Goal: Transaction & Acquisition: Purchase product/service

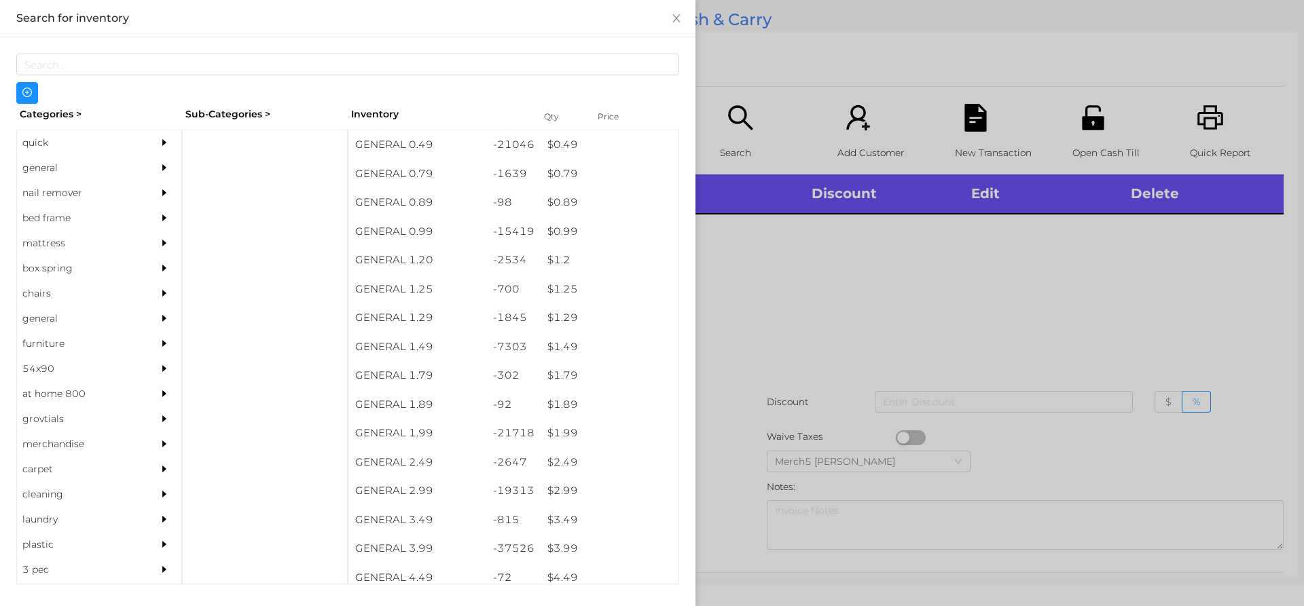
click at [121, 170] on div "general" at bounding box center [79, 167] width 124 height 25
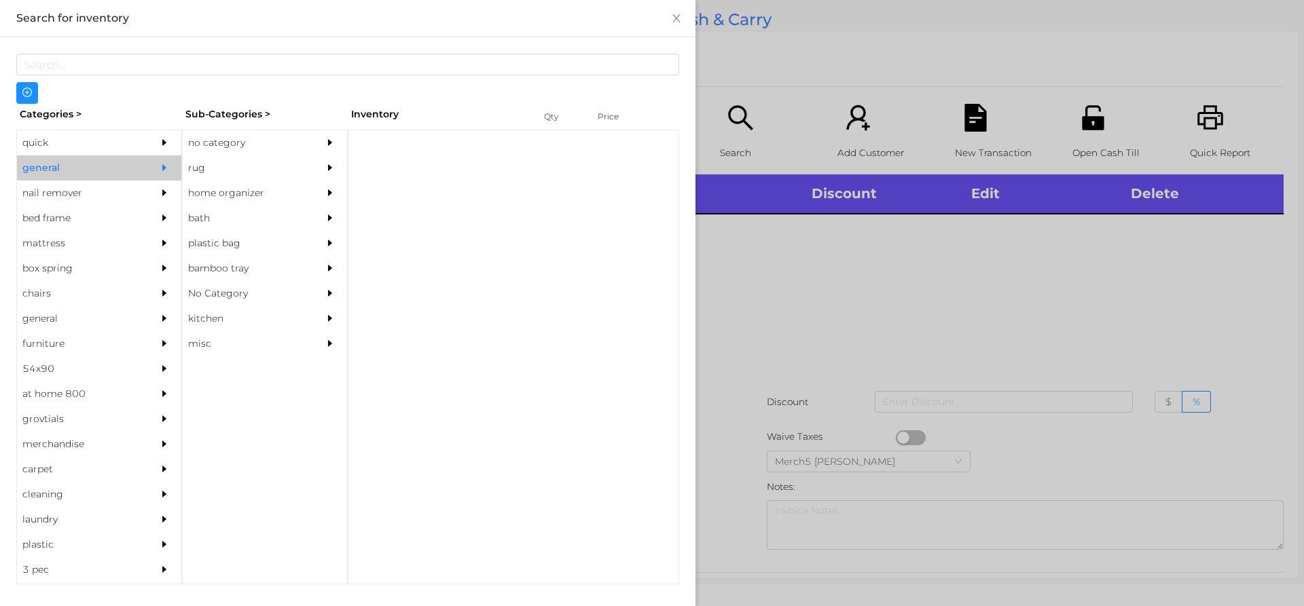
click at [249, 150] on div "no category" at bounding box center [245, 142] width 124 height 25
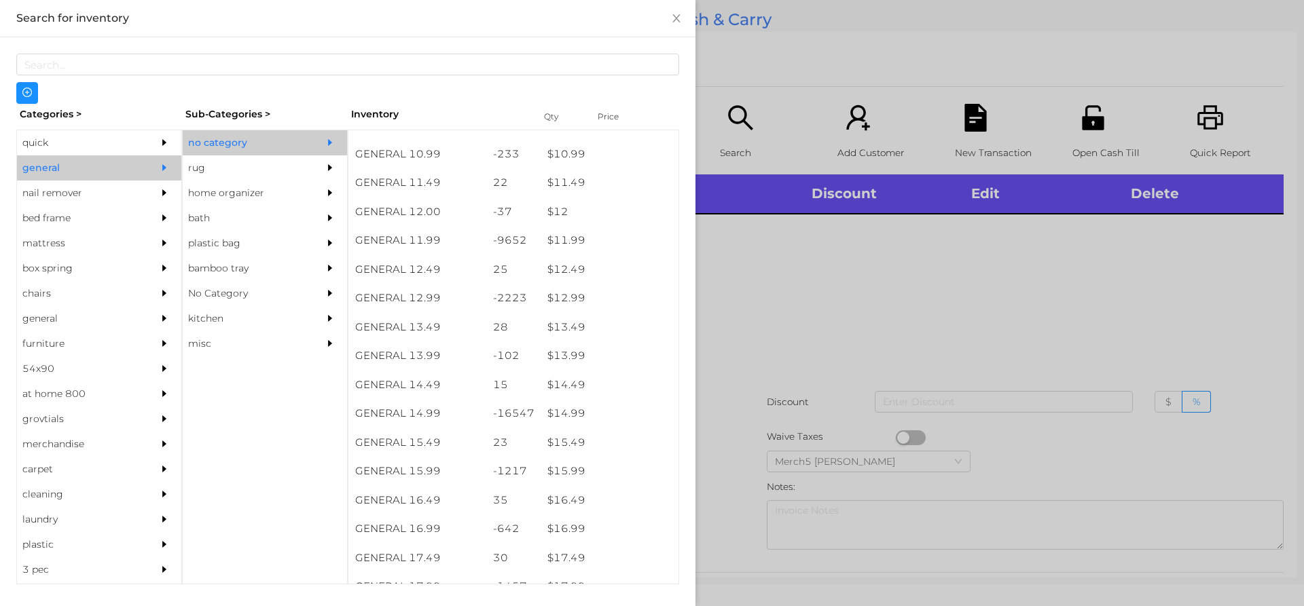
scroll to position [911, 0]
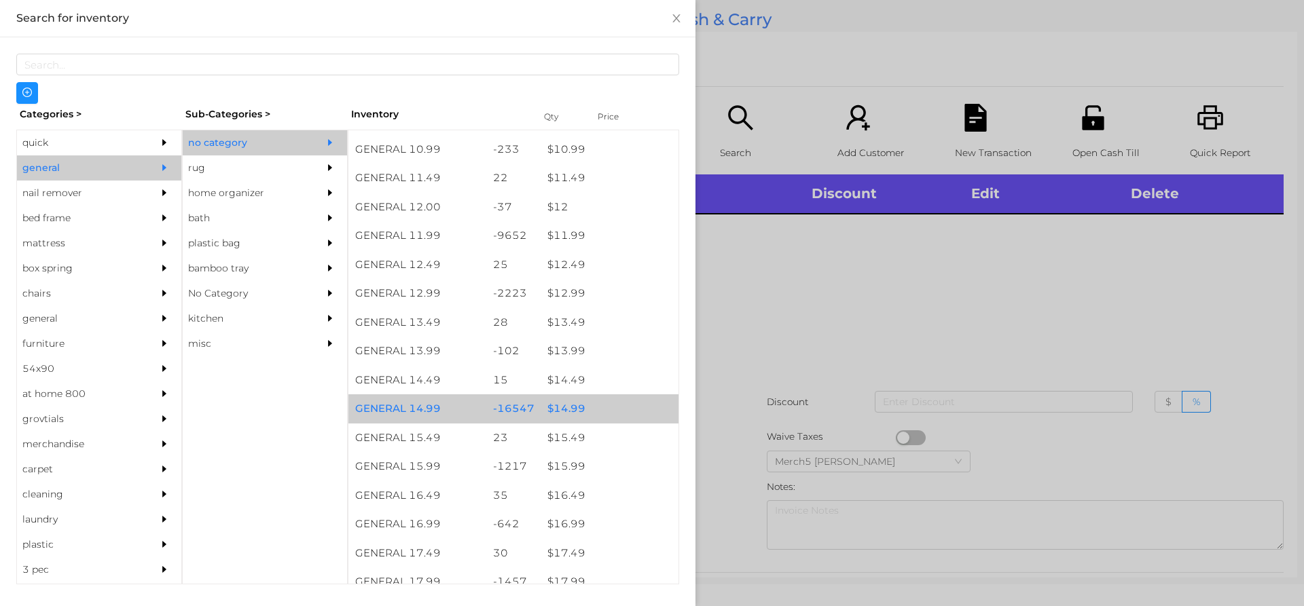
click at [596, 406] on div "$ 14.99" at bounding box center [609, 408] width 138 height 29
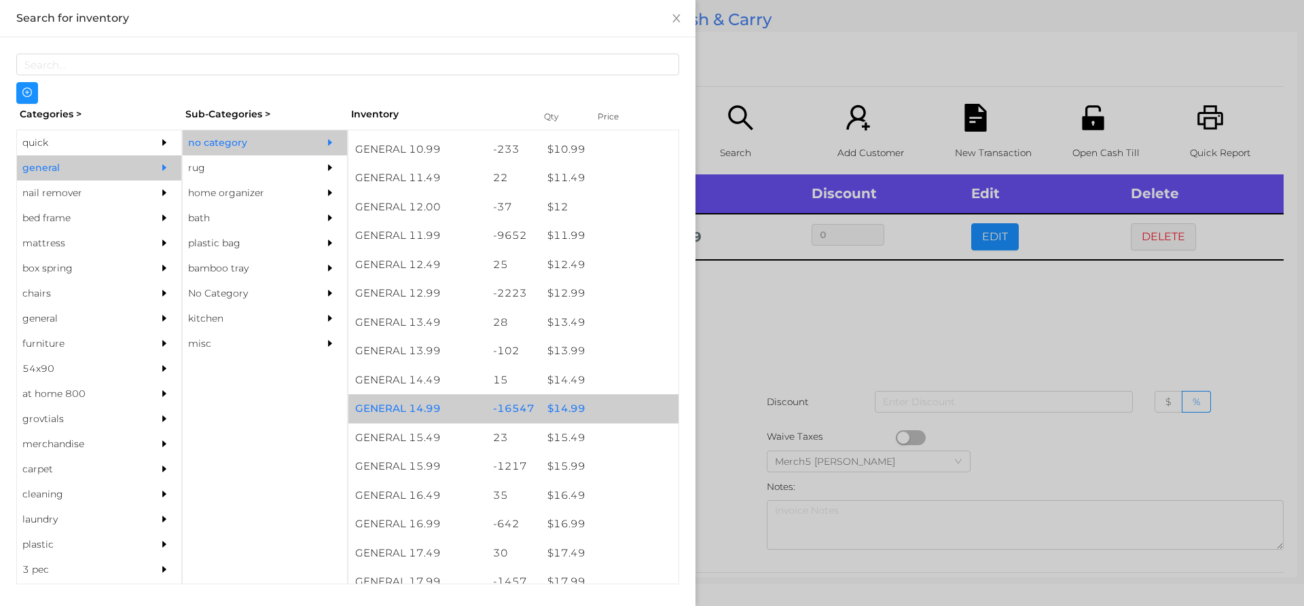
click at [603, 409] on div "$ 14.99" at bounding box center [609, 408] width 138 height 29
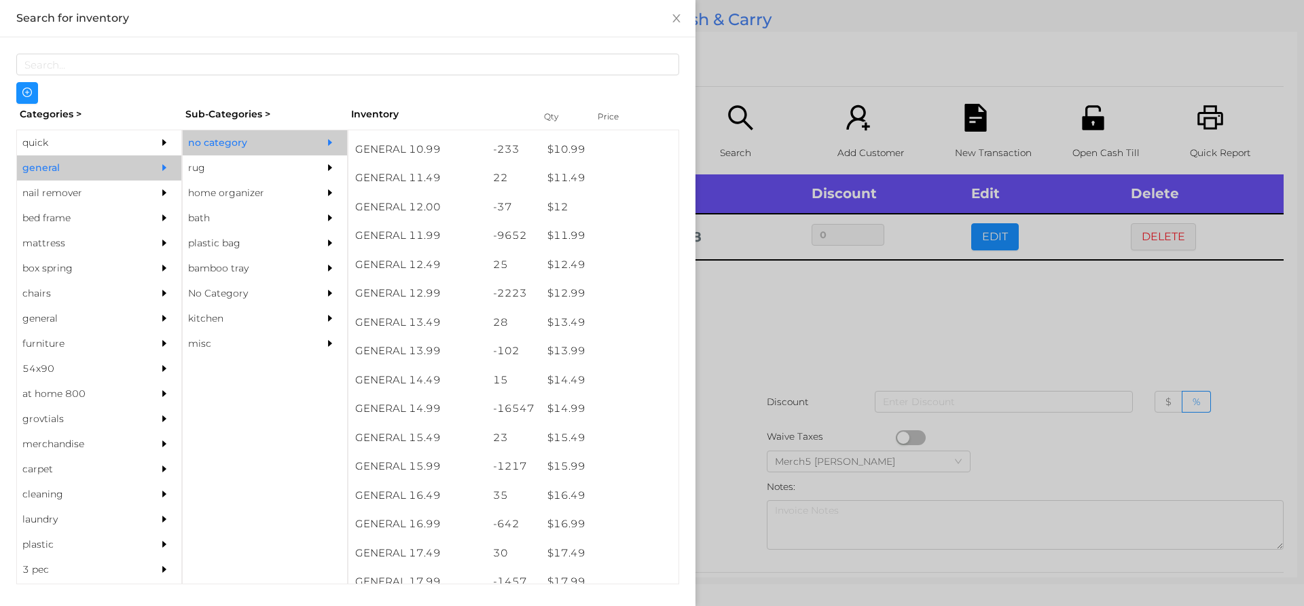
click at [891, 331] on div at bounding box center [652, 303] width 1304 height 606
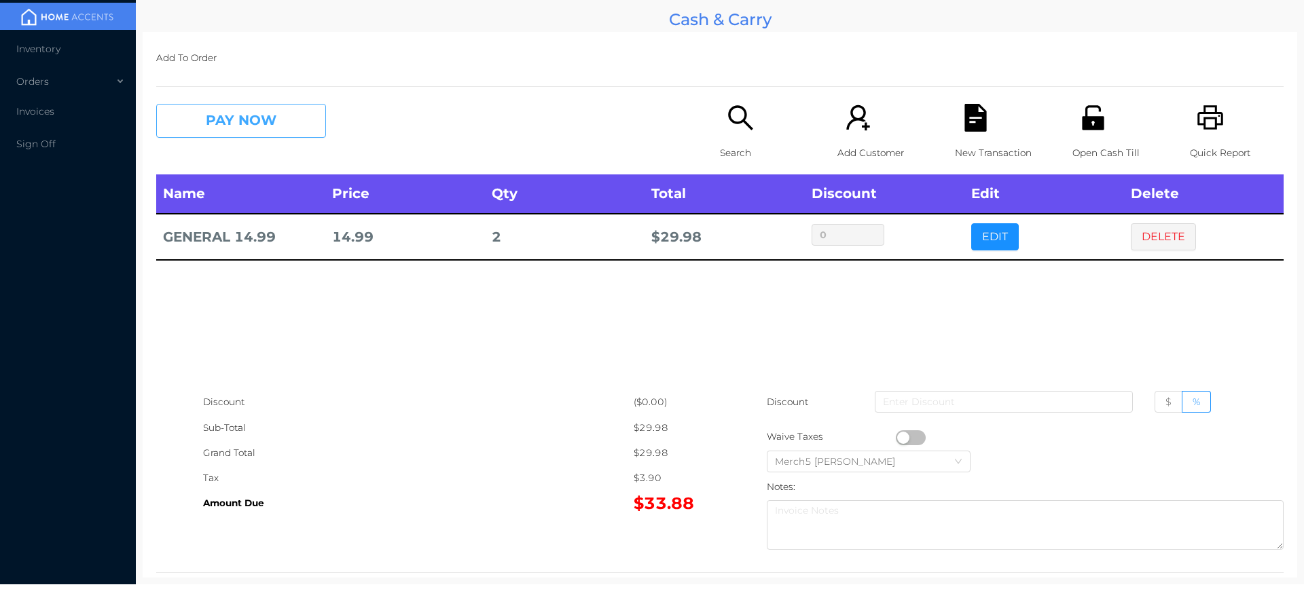
click at [316, 137] on button "PAY NOW" at bounding box center [241, 121] width 170 height 34
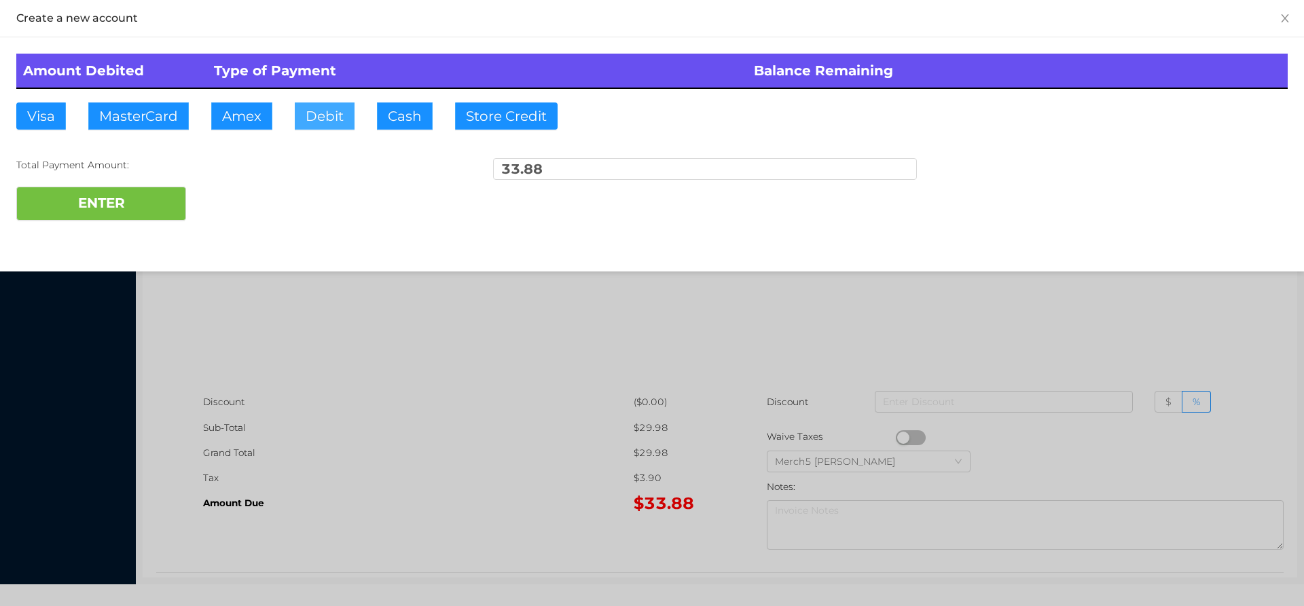
click at [329, 121] on button "Debit" at bounding box center [325, 116] width 60 height 27
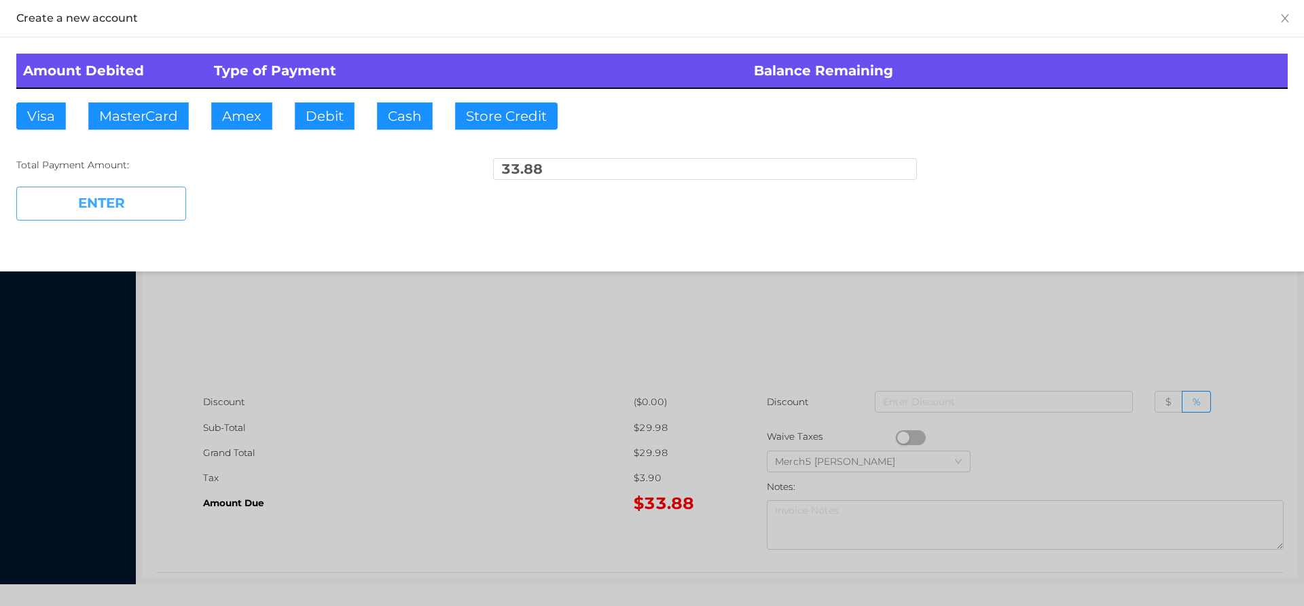
click at [153, 214] on button "ENTER" at bounding box center [101, 204] width 170 height 34
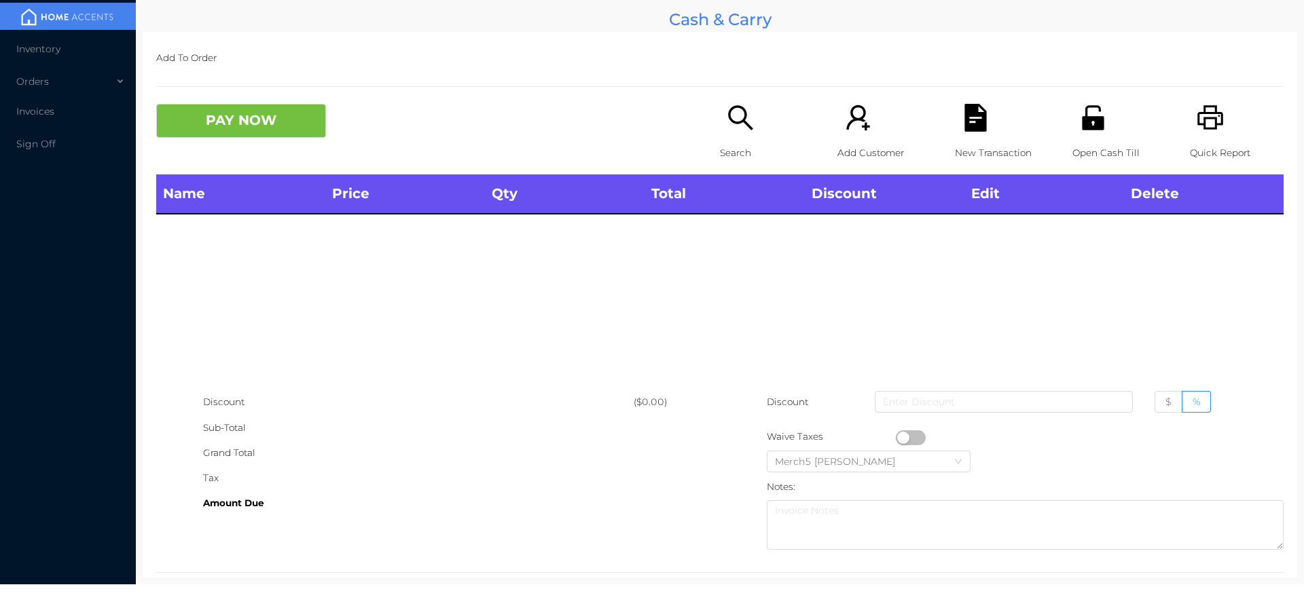
click at [732, 120] on icon "icon: search" at bounding box center [741, 118] width 28 height 28
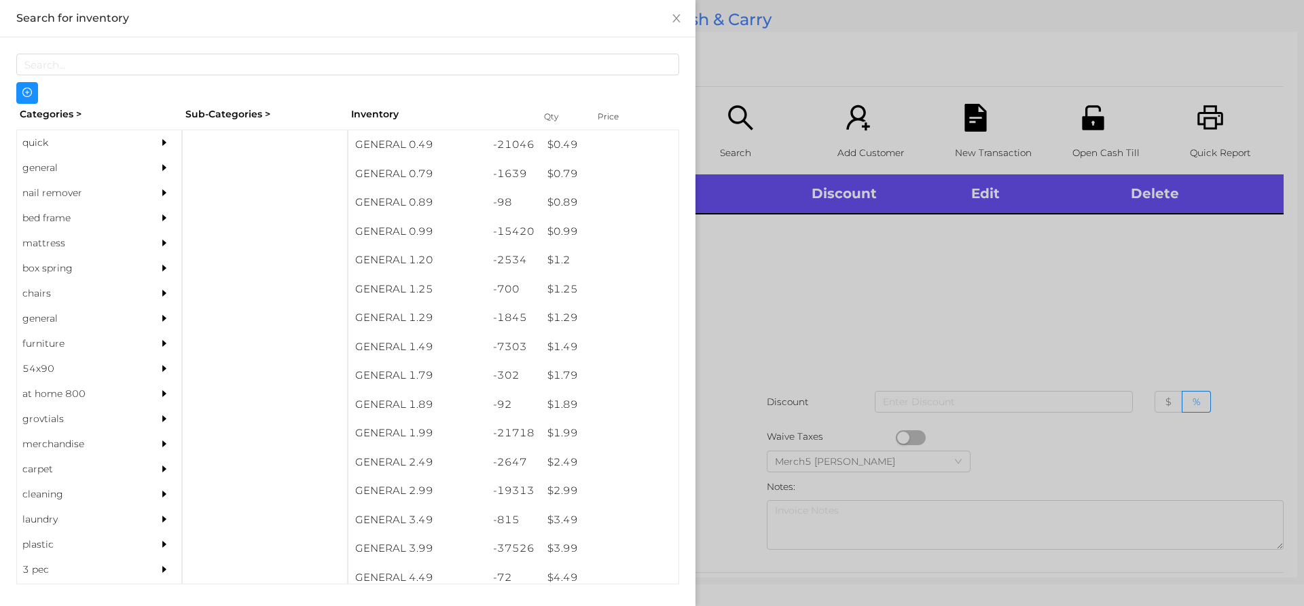
click at [142, 168] on div "general" at bounding box center [99, 167] width 164 height 25
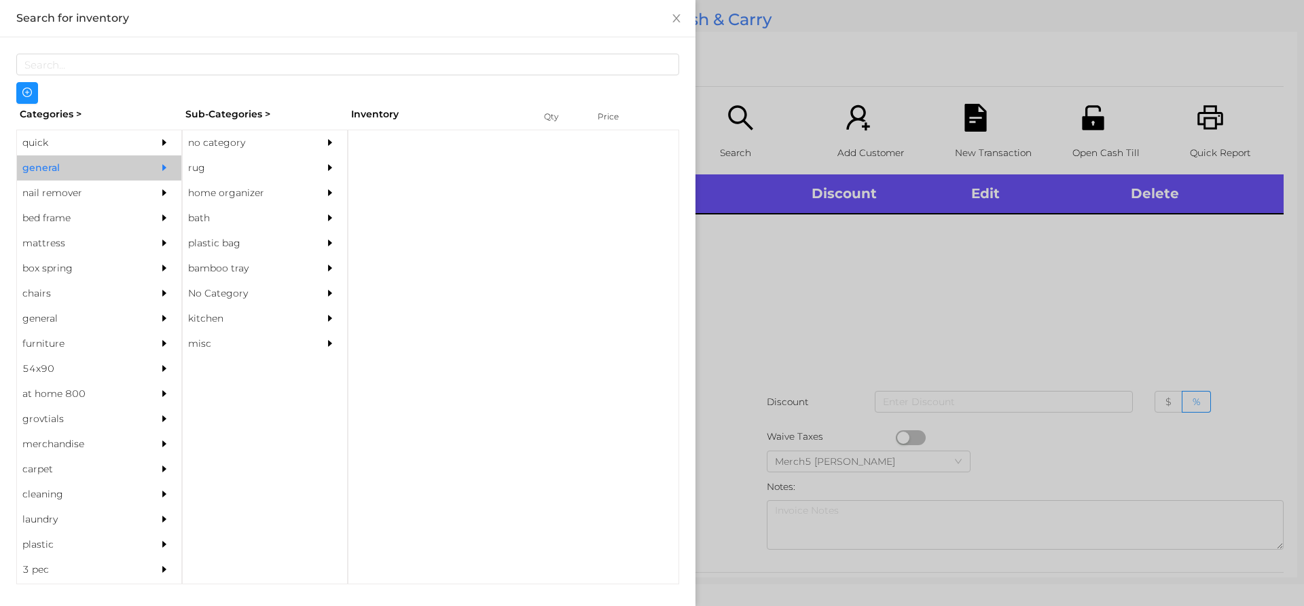
click at [226, 151] on div "no category" at bounding box center [245, 142] width 124 height 25
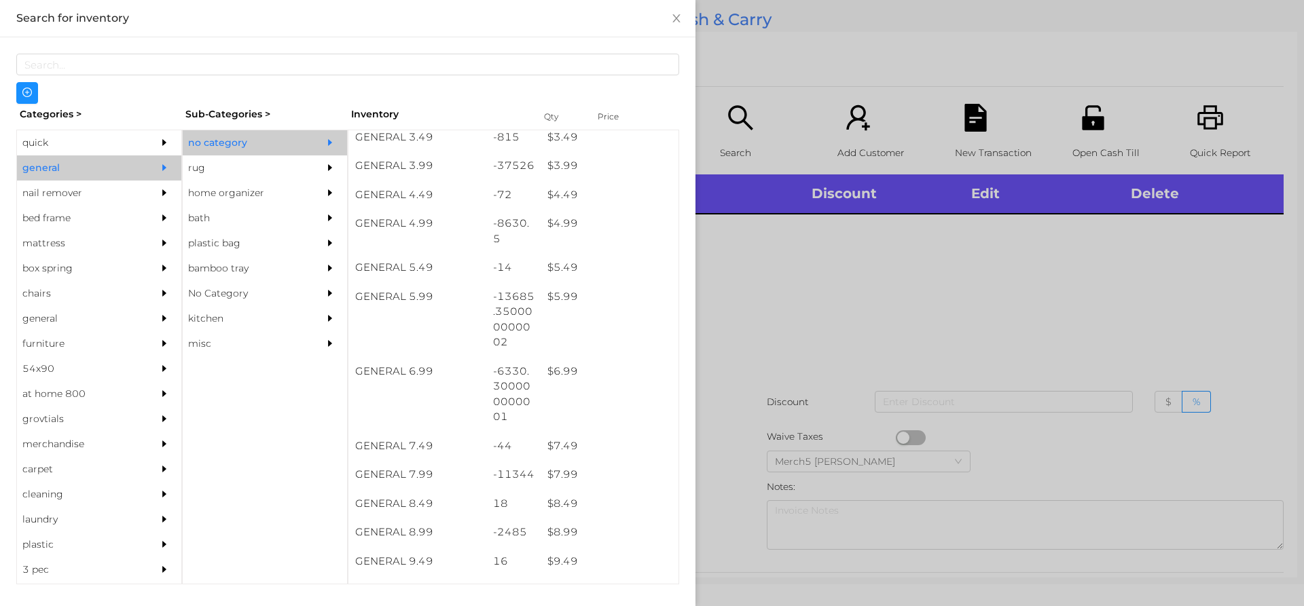
scroll to position [407, 0]
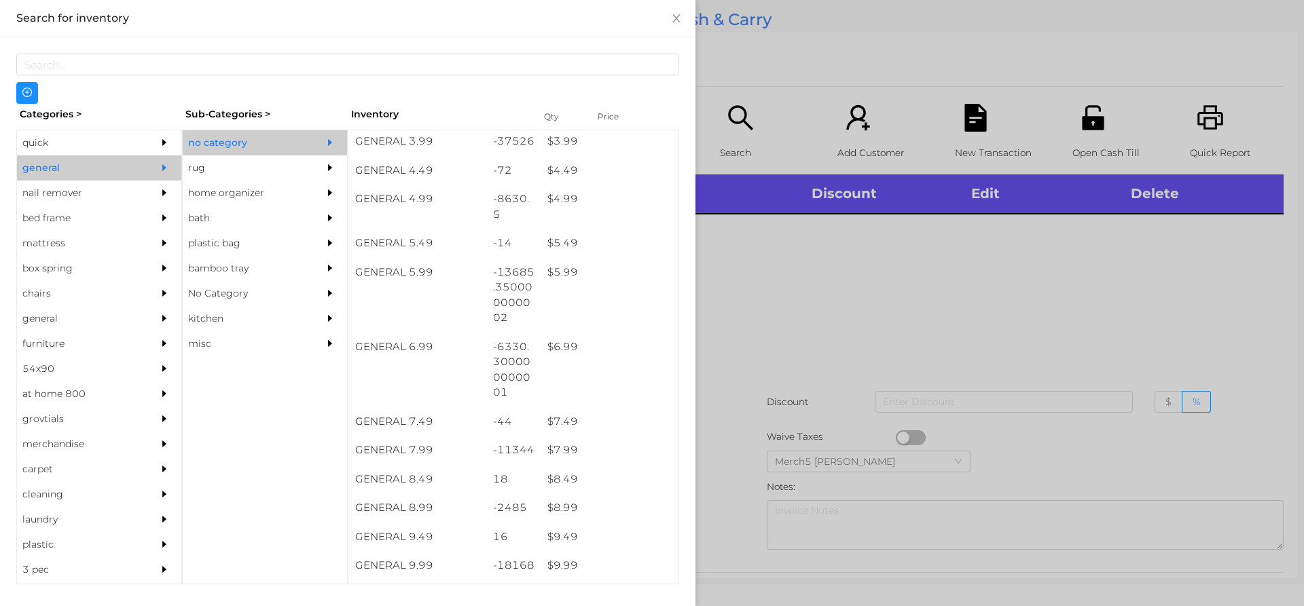
click at [1016, 302] on div at bounding box center [652, 303] width 1304 height 606
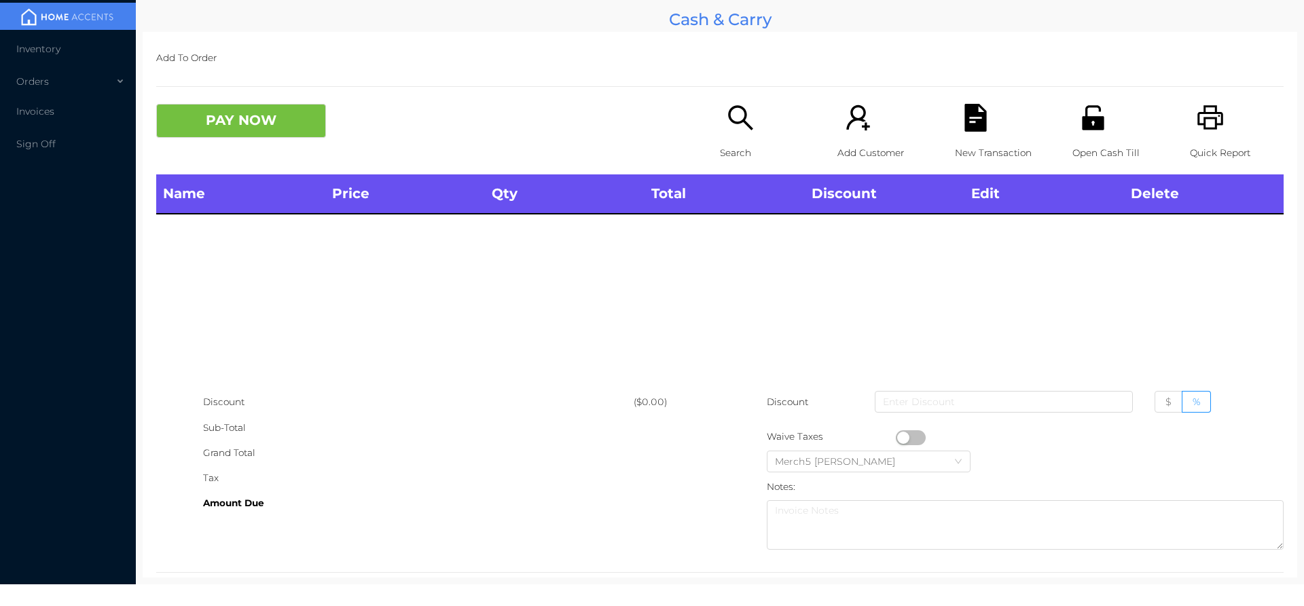
click at [752, 131] on div "Search" at bounding box center [767, 139] width 94 height 71
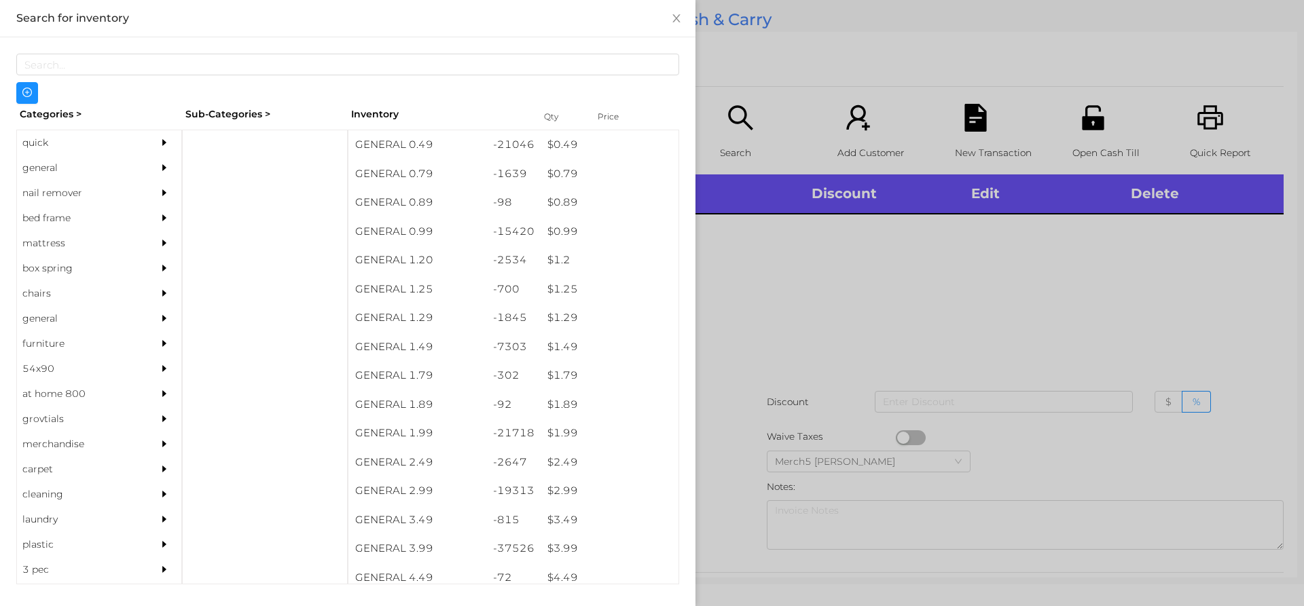
click at [143, 174] on div "general" at bounding box center [99, 167] width 164 height 25
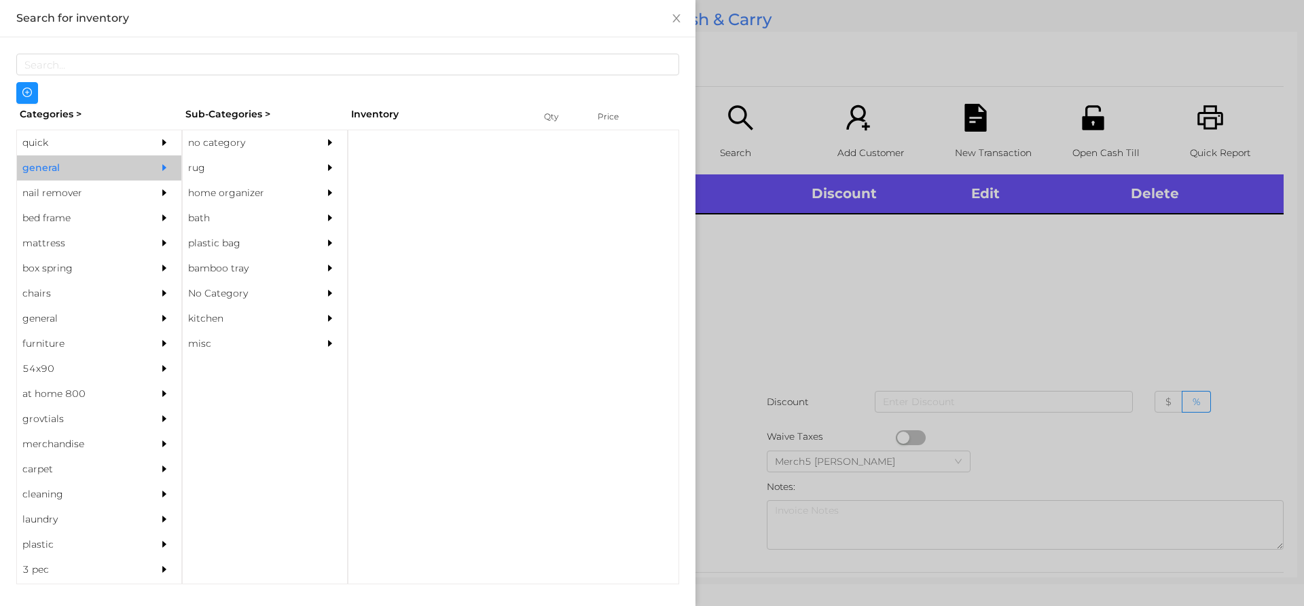
click at [210, 147] on div "no category" at bounding box center [245, 142] width 124 height 25
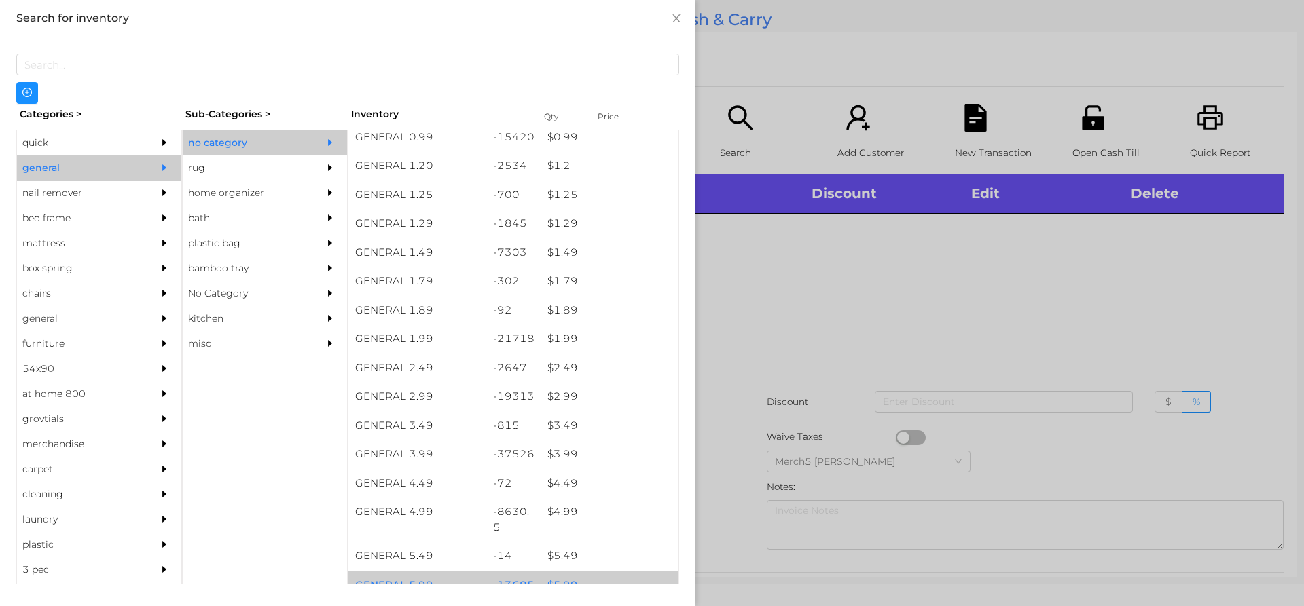
scroll to position [272, 0]
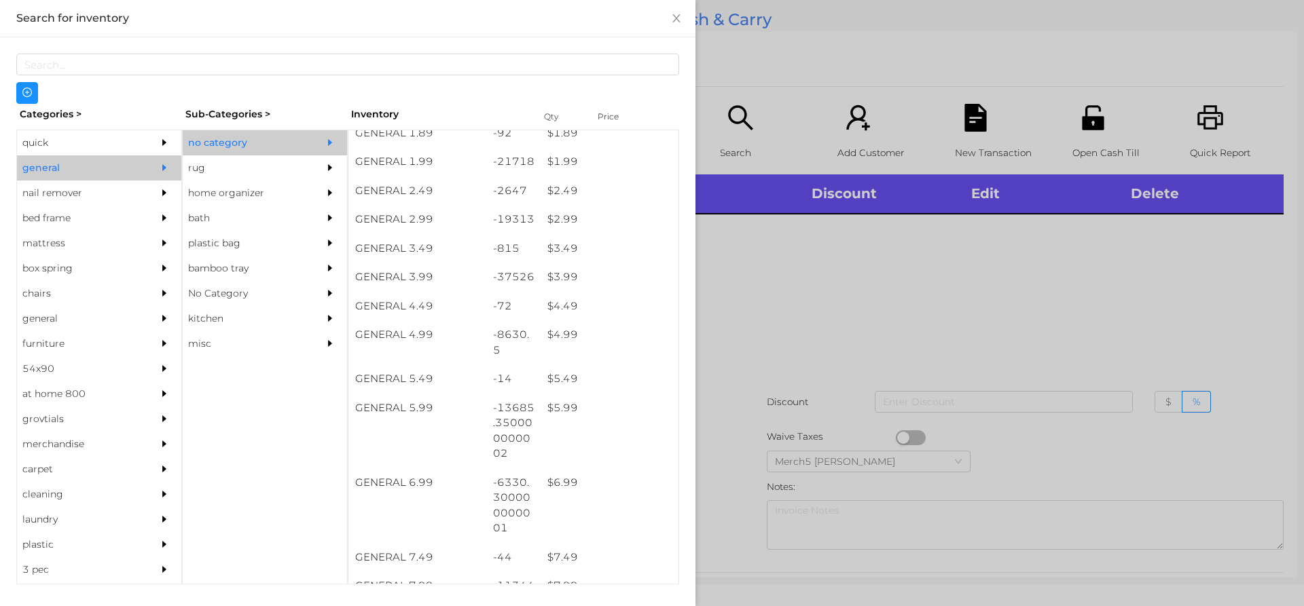
click at [792, 247] on div at bounding box center [652, 303] width 1304 height 606
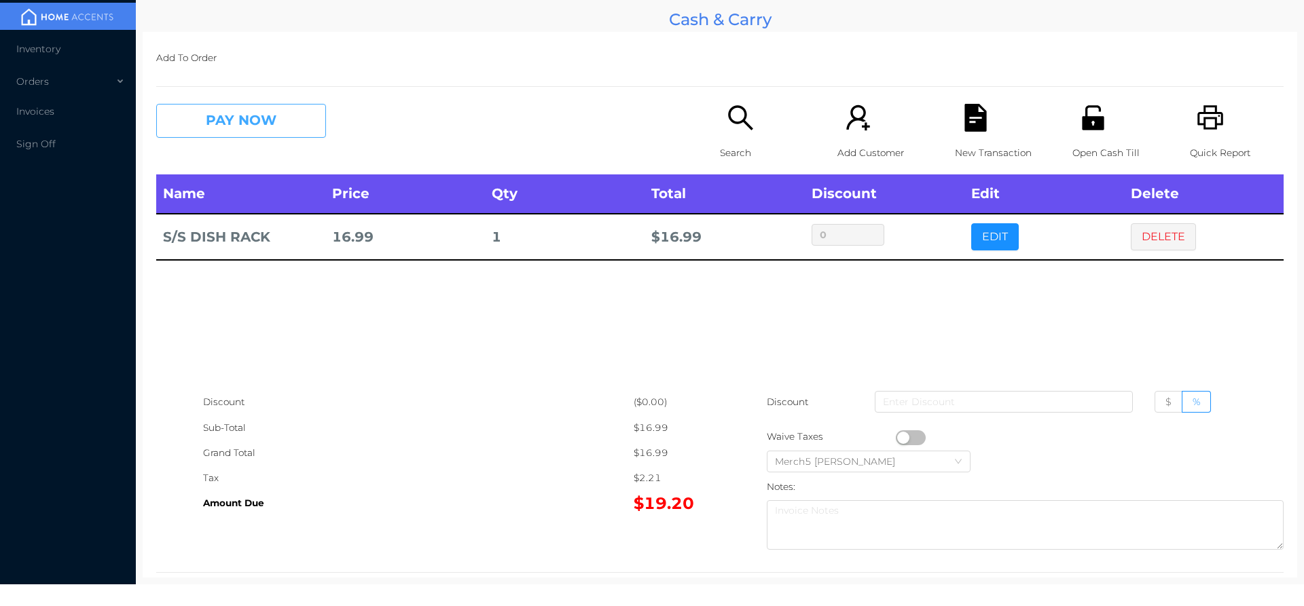
click at [308, 120] on button "PAY NOW" at bounding box center [241, 121] width 170 height 34
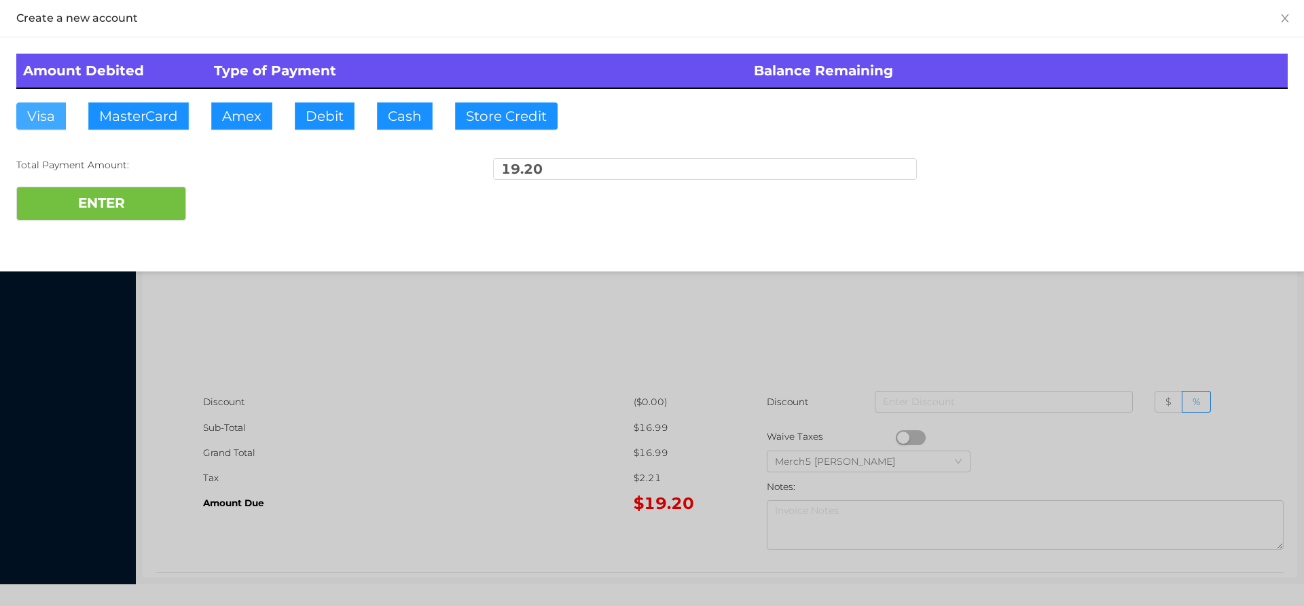
click at [48, 125] on button "Visa" at bounding box center [41, 116] width 50 height 27
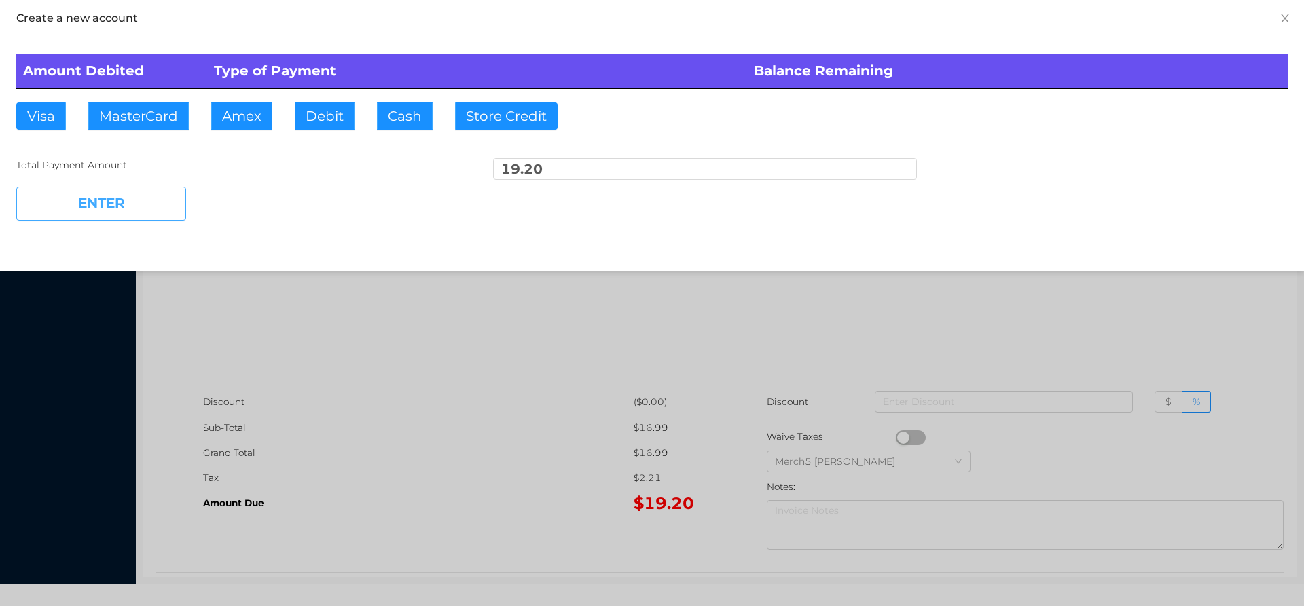
click at [132, 200] on button "ENTER" at bounding box center [101, 204] width 170 height 34
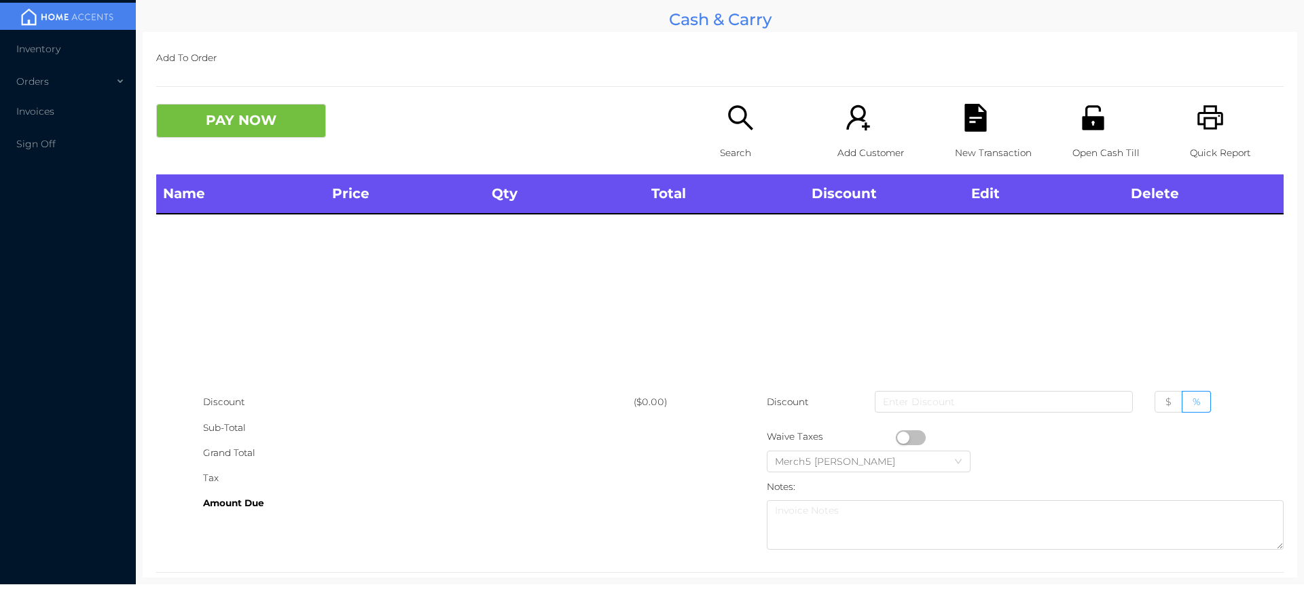
click at [1196, 117] on icon "icon: printer" at bounding box center [1210, 118] width 28 height 28
click at [748, 108] on icon "icon: search" at bounding box center [741, 118] width 28 height 28
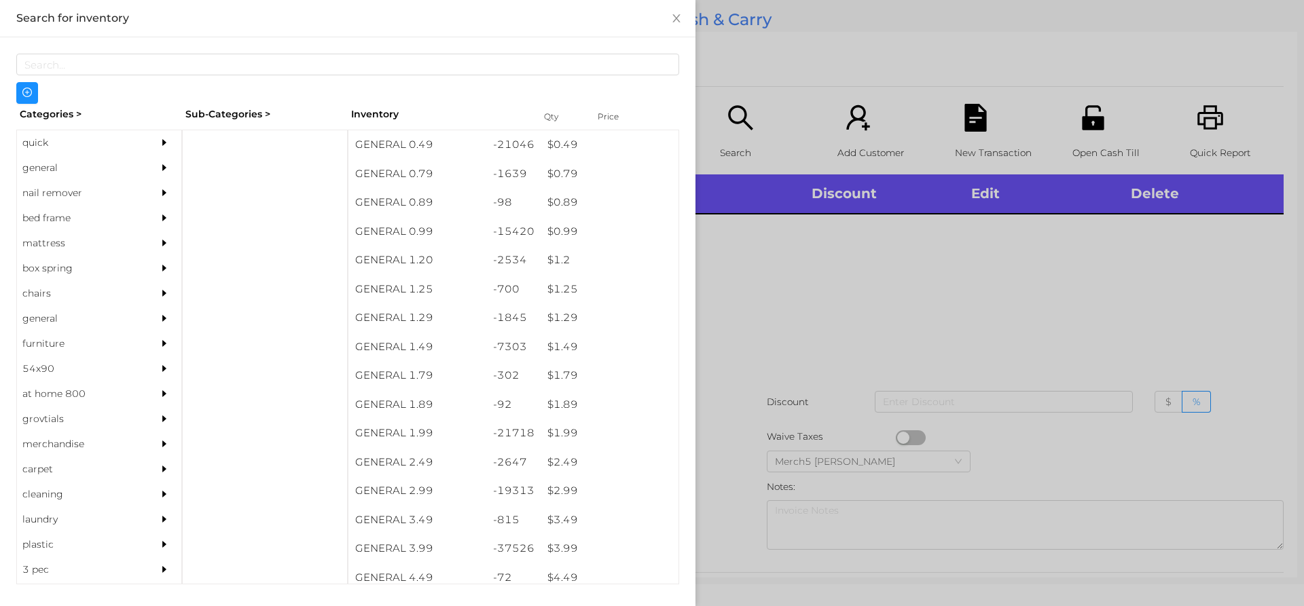
click at [160, 170] on icon "icon: caret-right" at bounding box center [165, 168] width 10 height 10
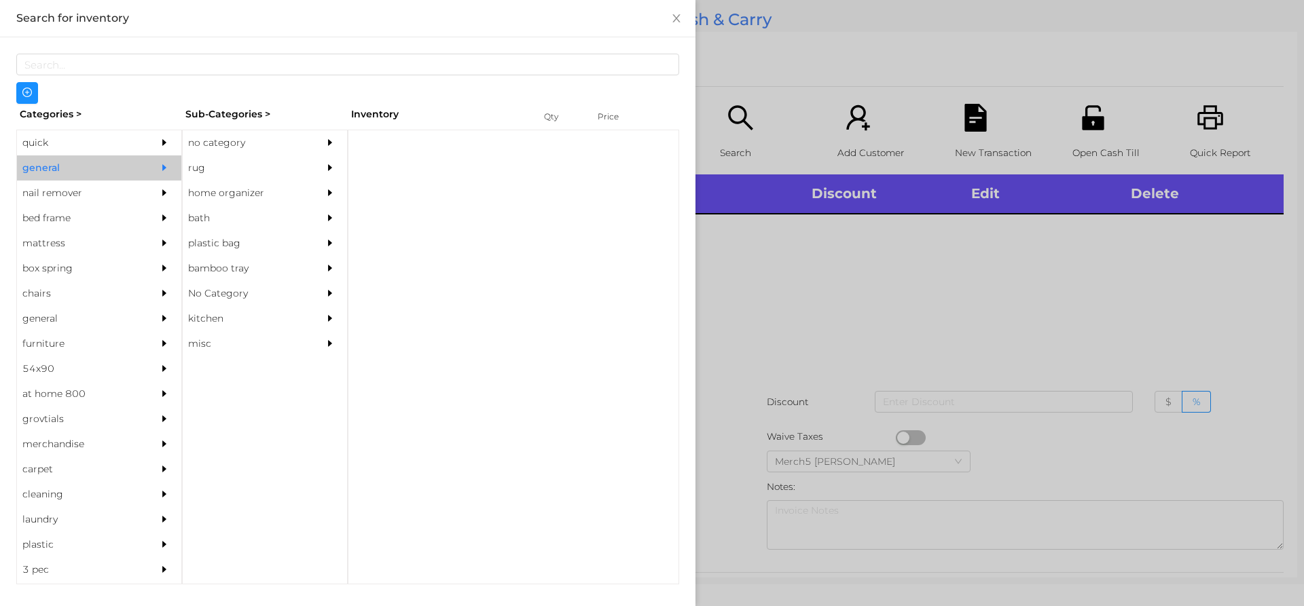
click at [314, 134] on div "no category" at bounding box center [265, 142] width 164 height 25
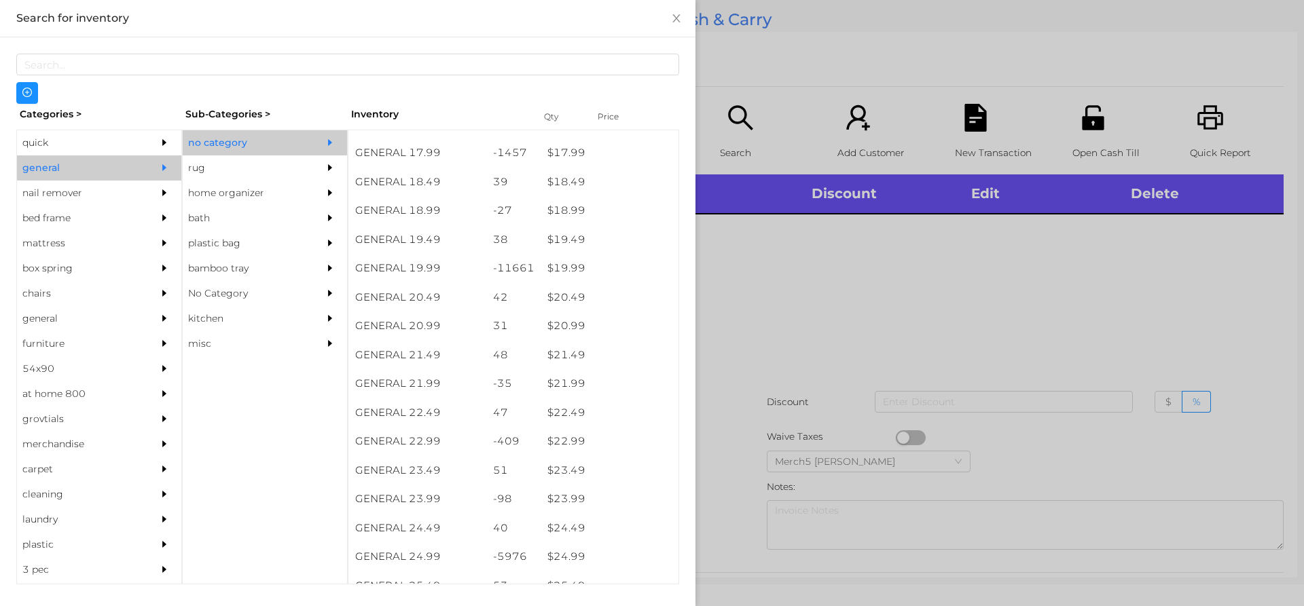
scroll to position [1426, 0]
click at [944, 215] on div at bounding box center [652, 303] width 1304 height 606
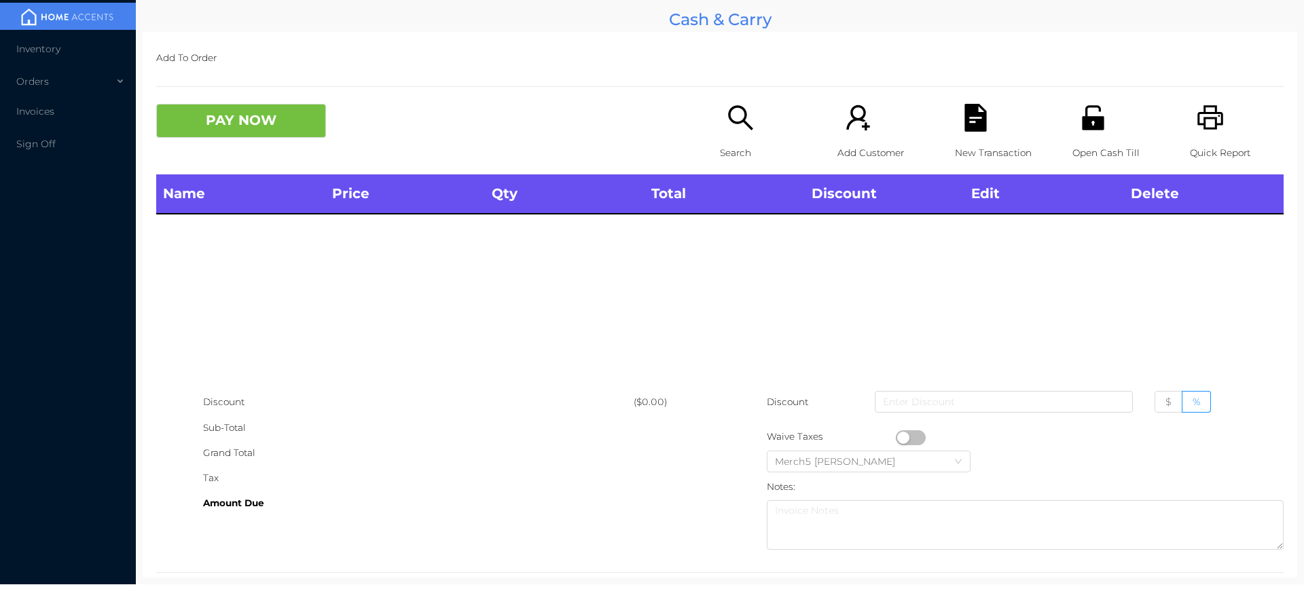
click at [756, 118] on div "Search" at bounding box center [767, 139] width 94 height 71
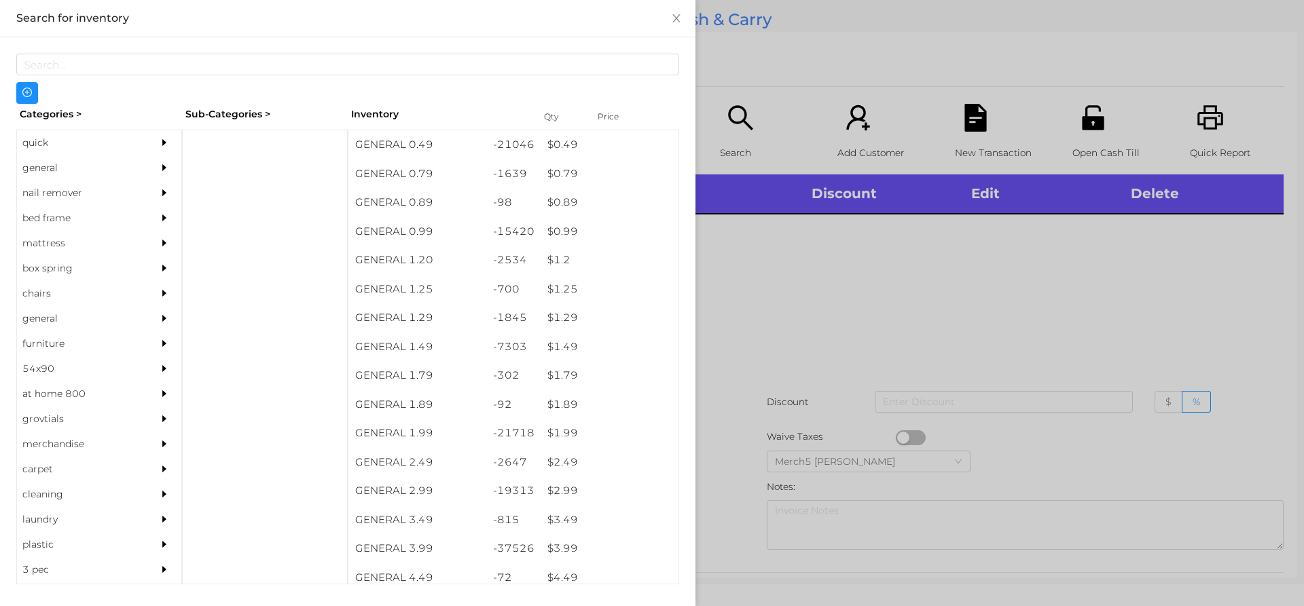
click at [889, 251] on div at bounding box center [652, 303] width 1304 height 606
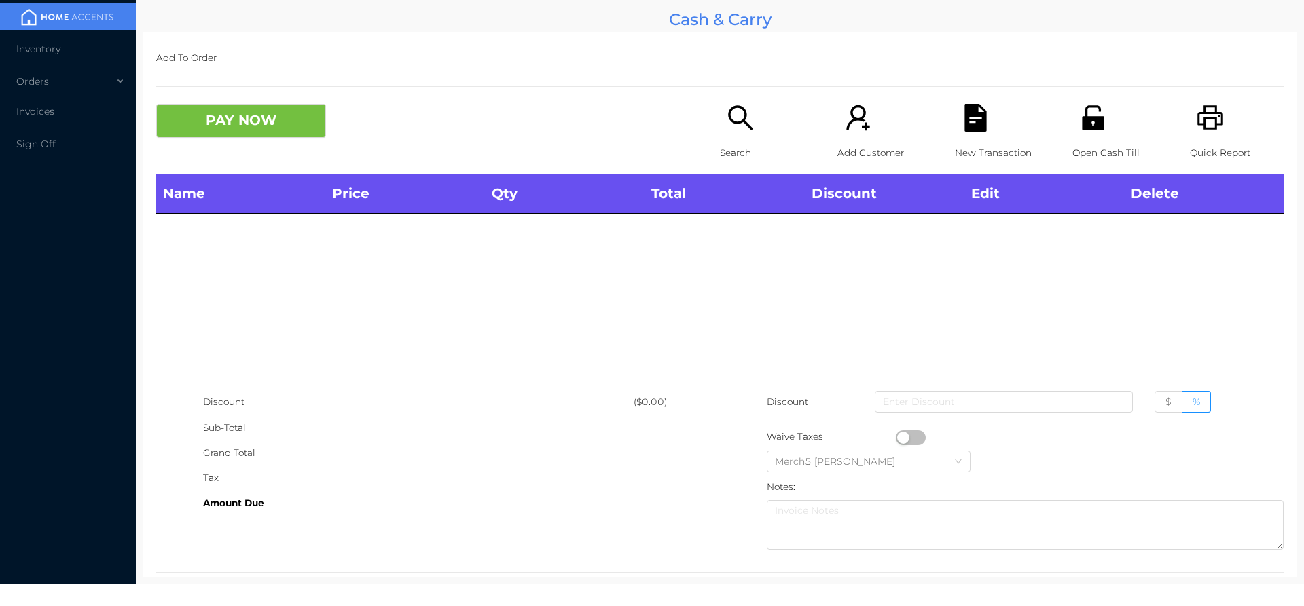
click at [736, 105] on icon "icon: search" at bounding box center [741, 118] width 28 height 28
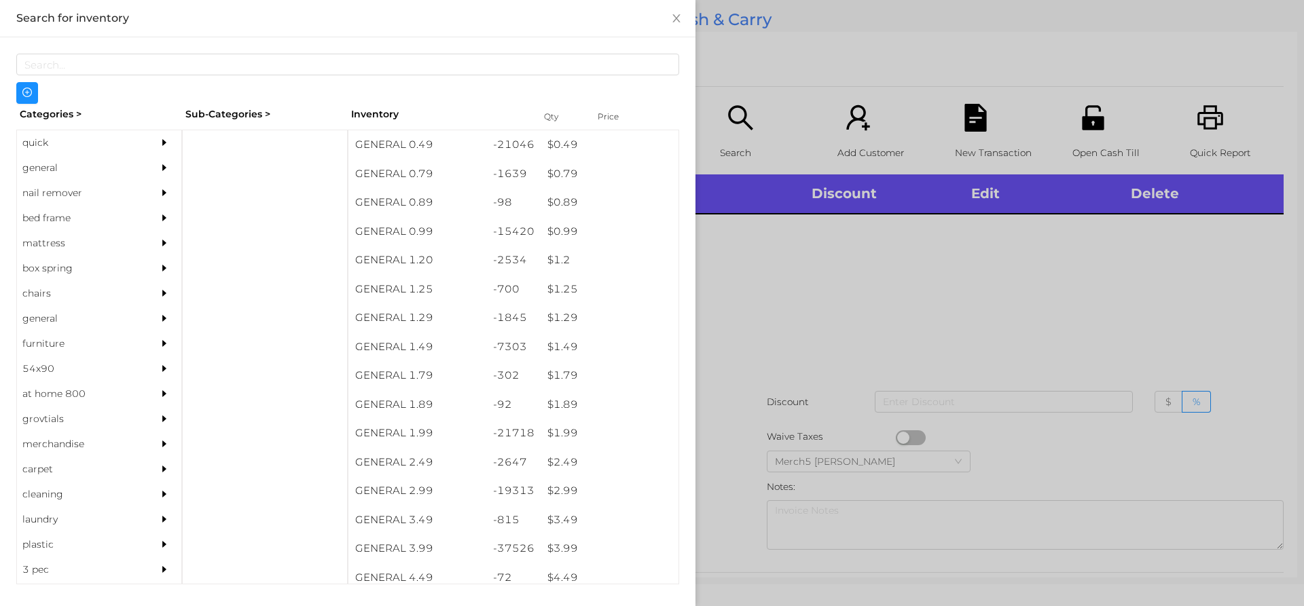
click at [911, 250] on div at bounding box center [652, 303] width 1304 height 606
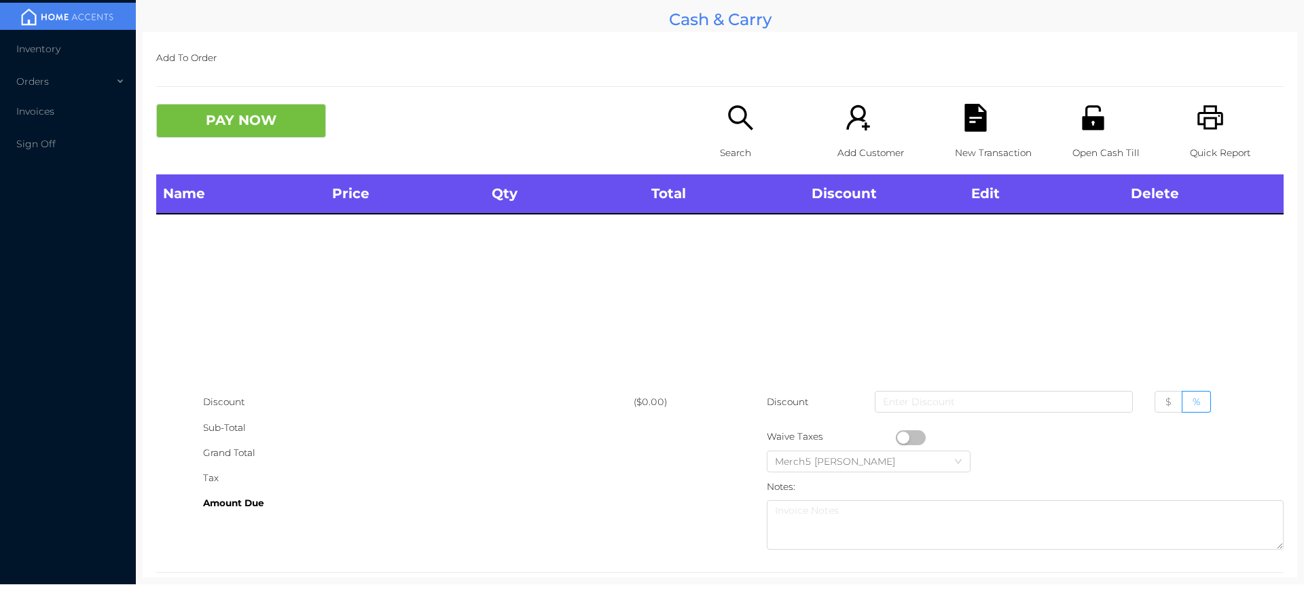
click at [746, 118] on icon "icon: search" at bounding box center [741, 118] width 28 height 28
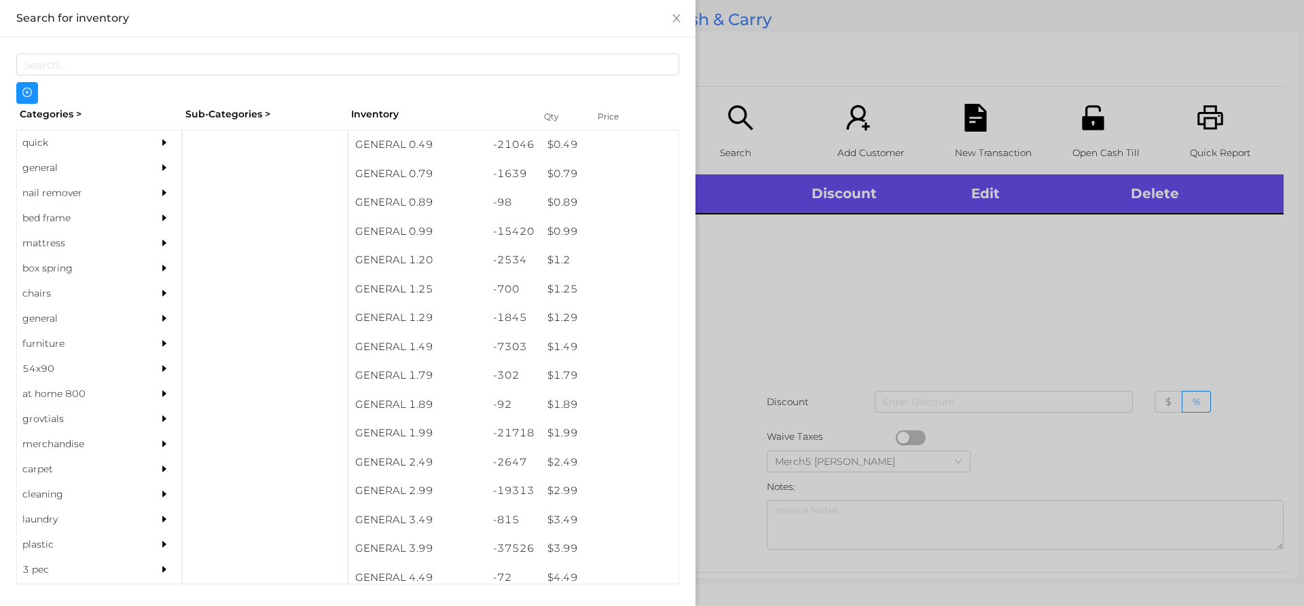
scroll to position [0, 0]
click at [287, 145] on div at bounding box center [265, 357] width 166 height 455
click at [143, 179] on div "general" at bounding box center [99, 167] width 164 height 25
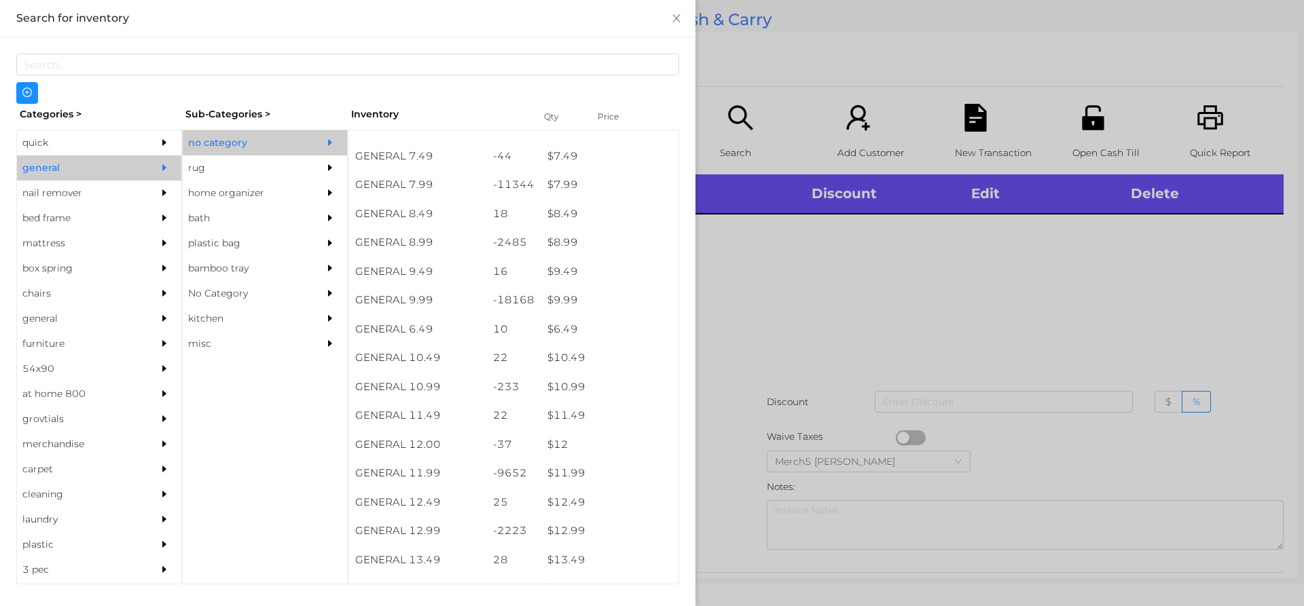
scroll to position [679, 0]
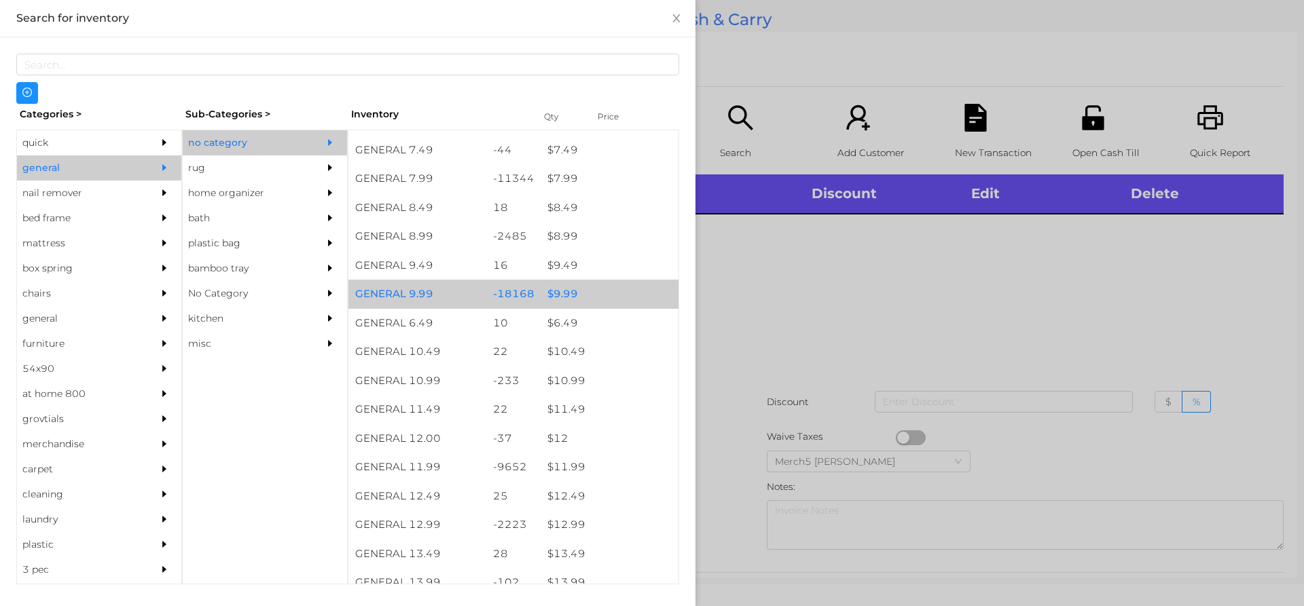
click at [601, 289] on div "$ 9.99" at bounding box center [609, 294] width 138 height 29
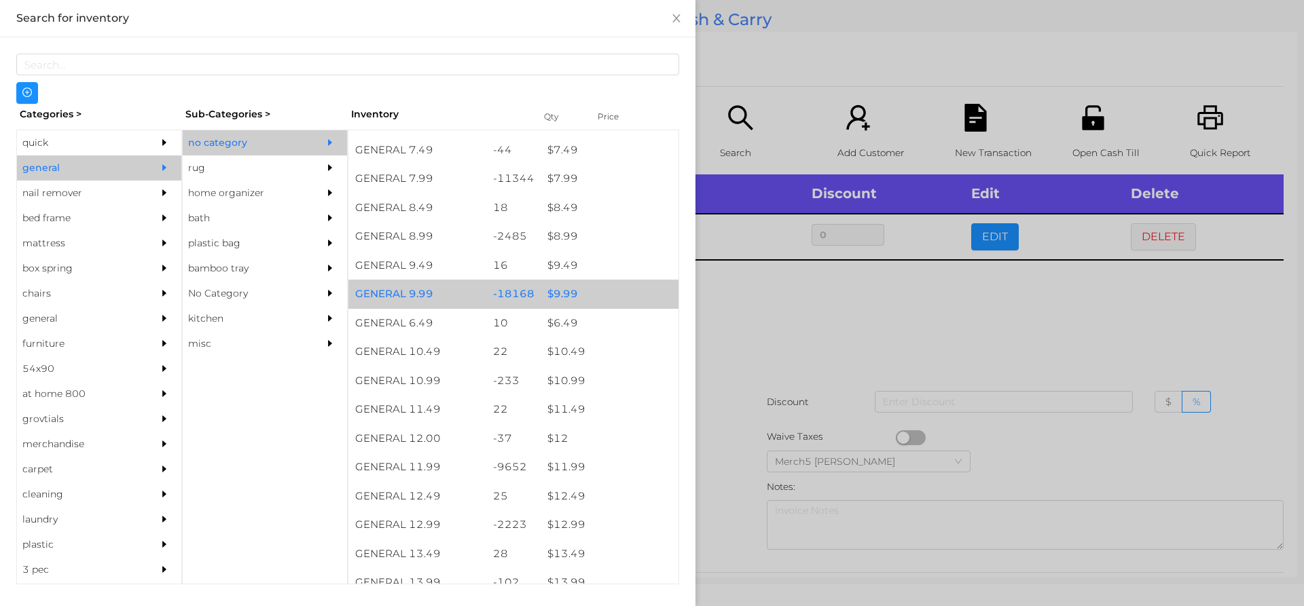
click at [631, 299] on div "$ 9.99" at bounding box center [609, 294] width 138 height 29
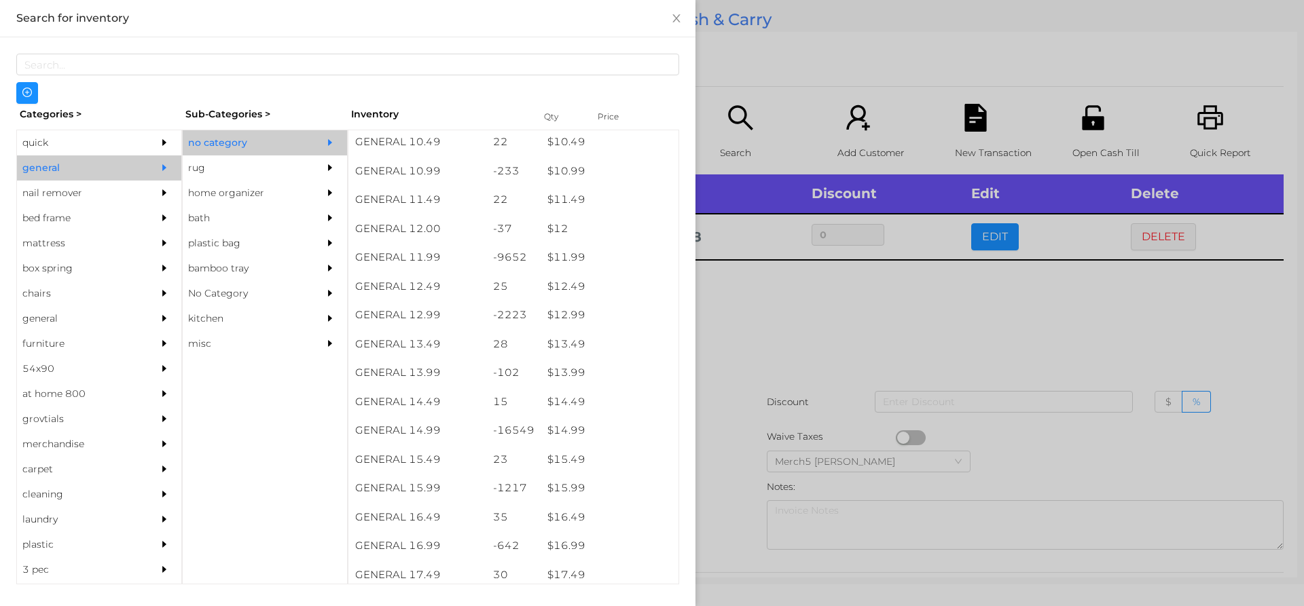
scroll to position [903, 0]
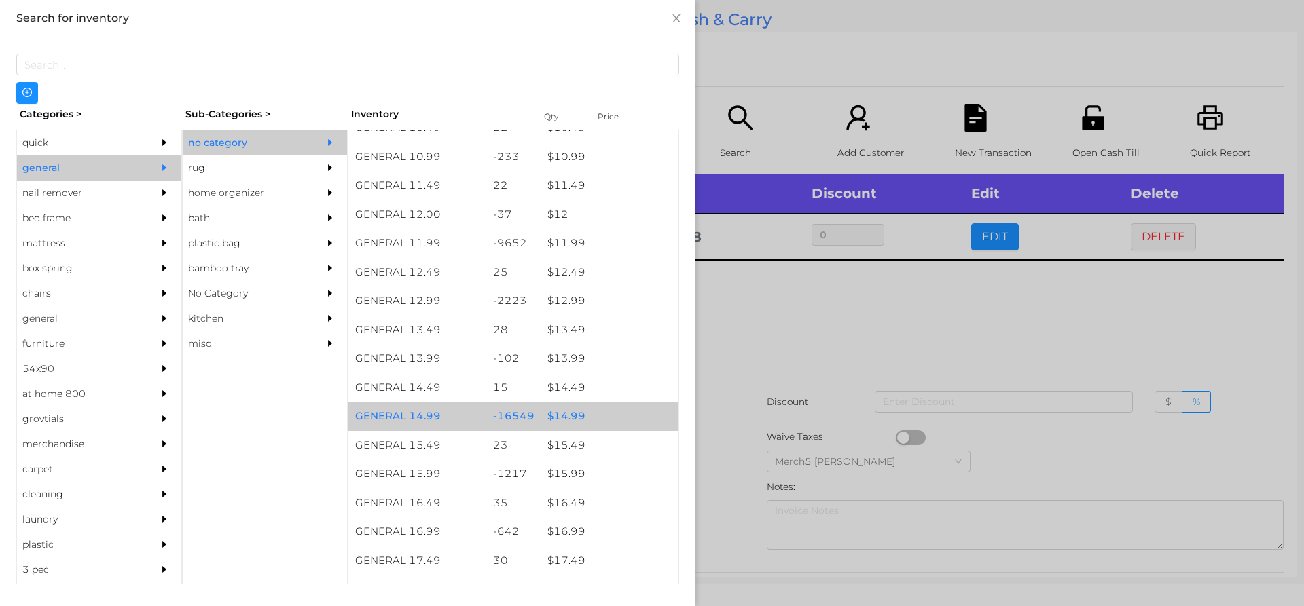
click at [604, 420] on div "$ 14.99" at bounding box center [609, 416] width 138 height 29
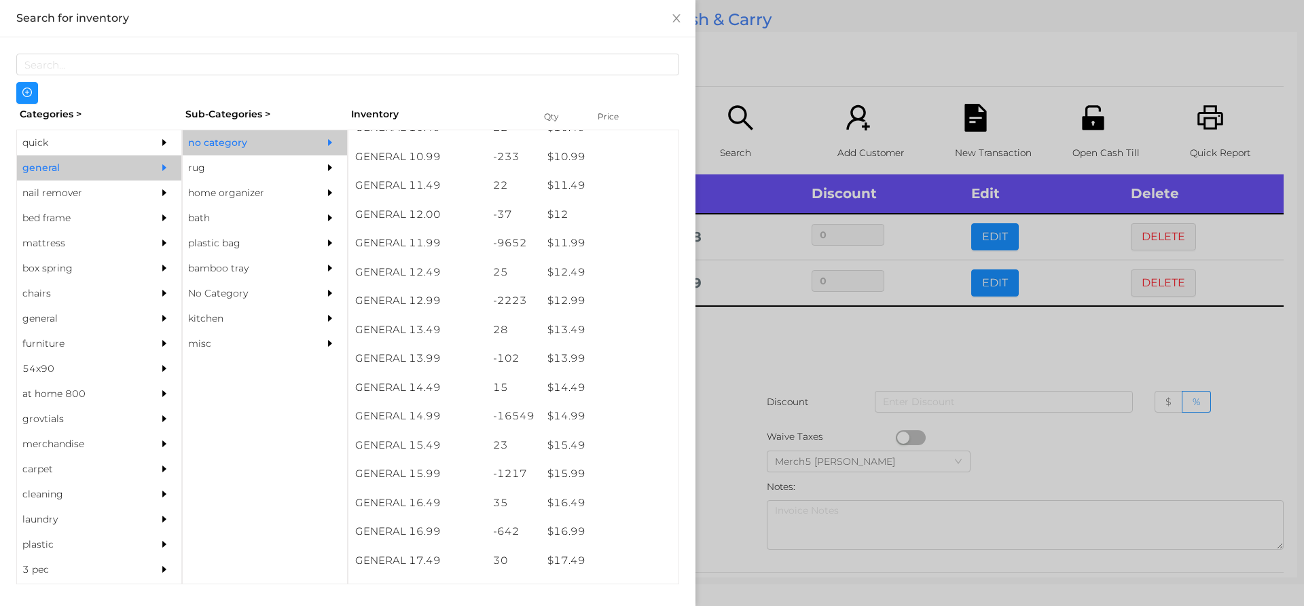
click at [820, 361] on div at bounding box center [652, 303] width 1304 height 606
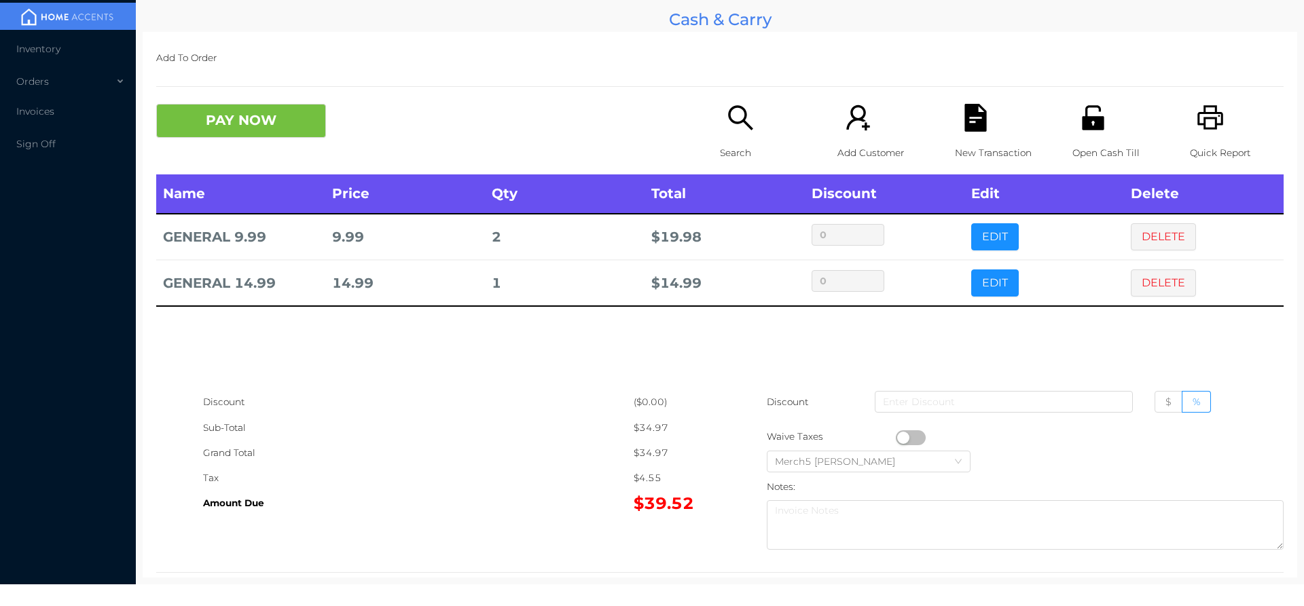
click at [1151, 295] on button "DELETE" at bounding box center [1163, 283] width 65 height 27
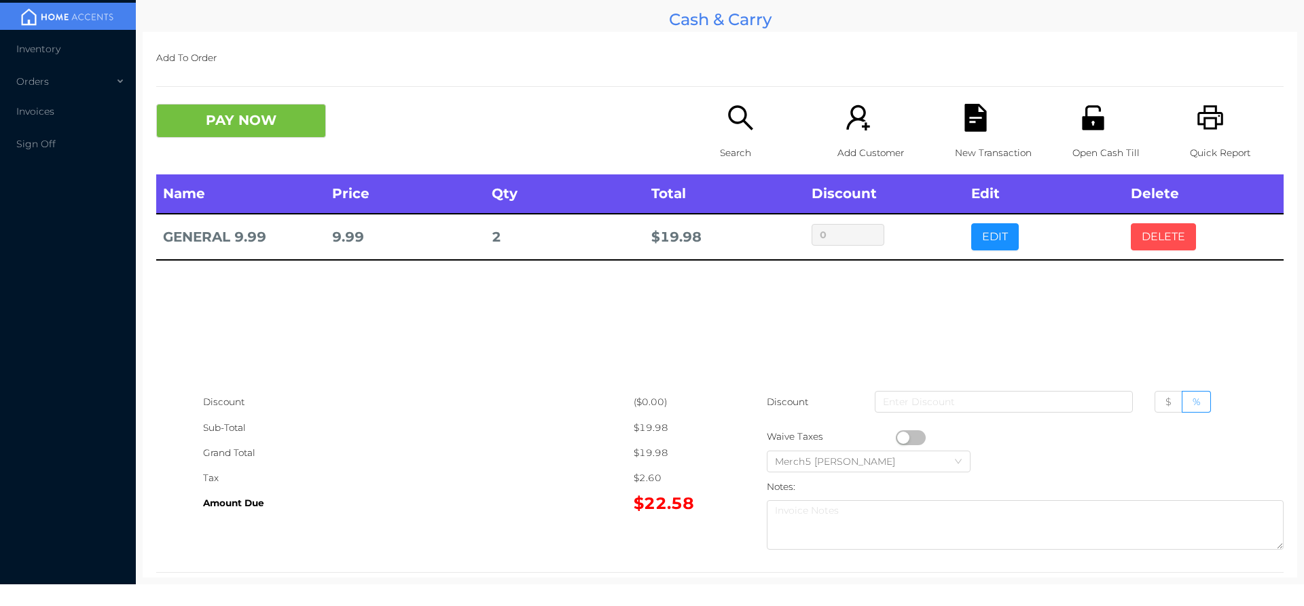
click at [1156, 242] on button "DELETE" at bounding box center [1163, 236] width 65 height 27
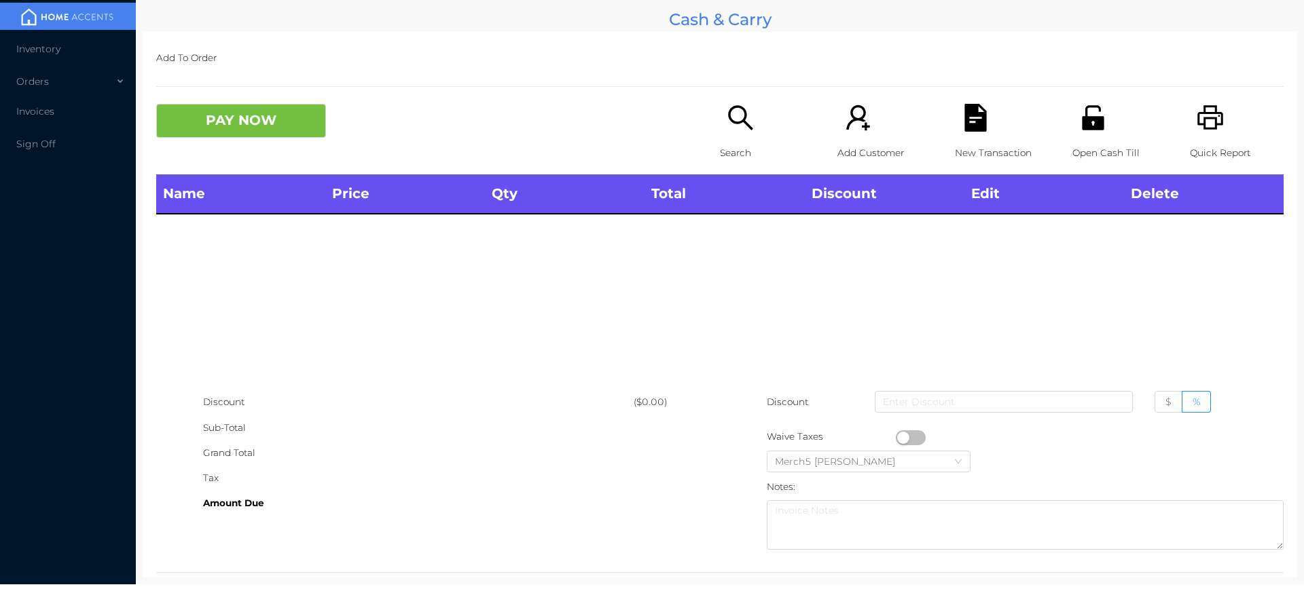
click at [762, 130] on div "Search" at bounding box center [767, 139] width 94 height 71
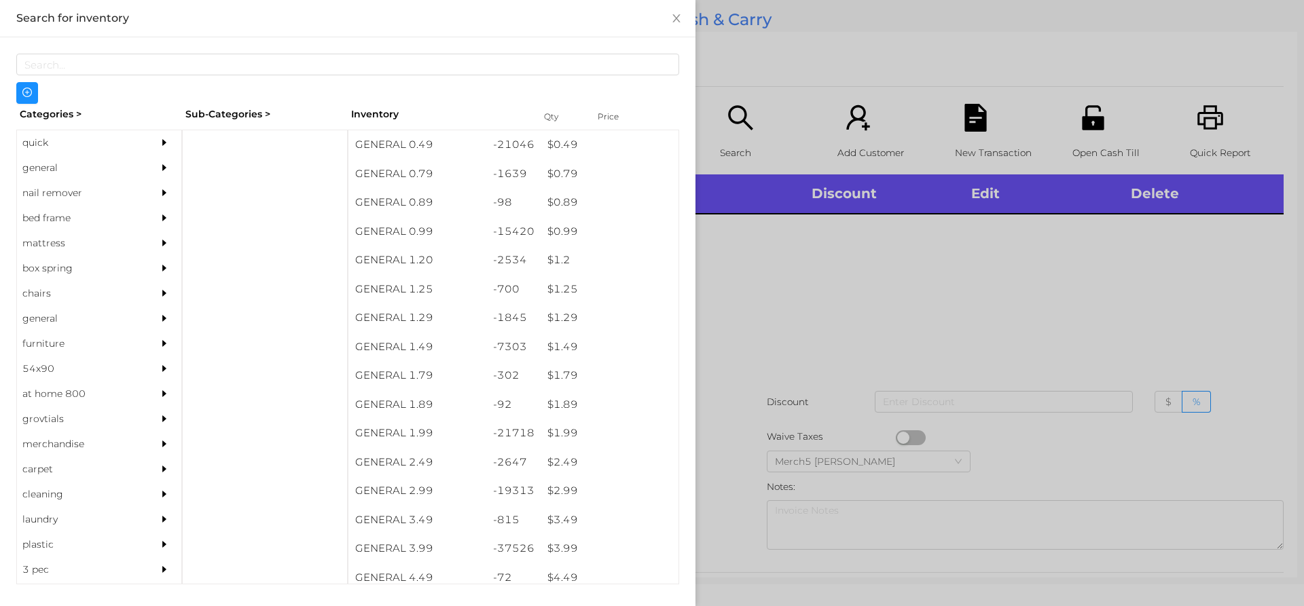
click at [156, 174] on div at bounding box center [167, 167] width 27 height 25
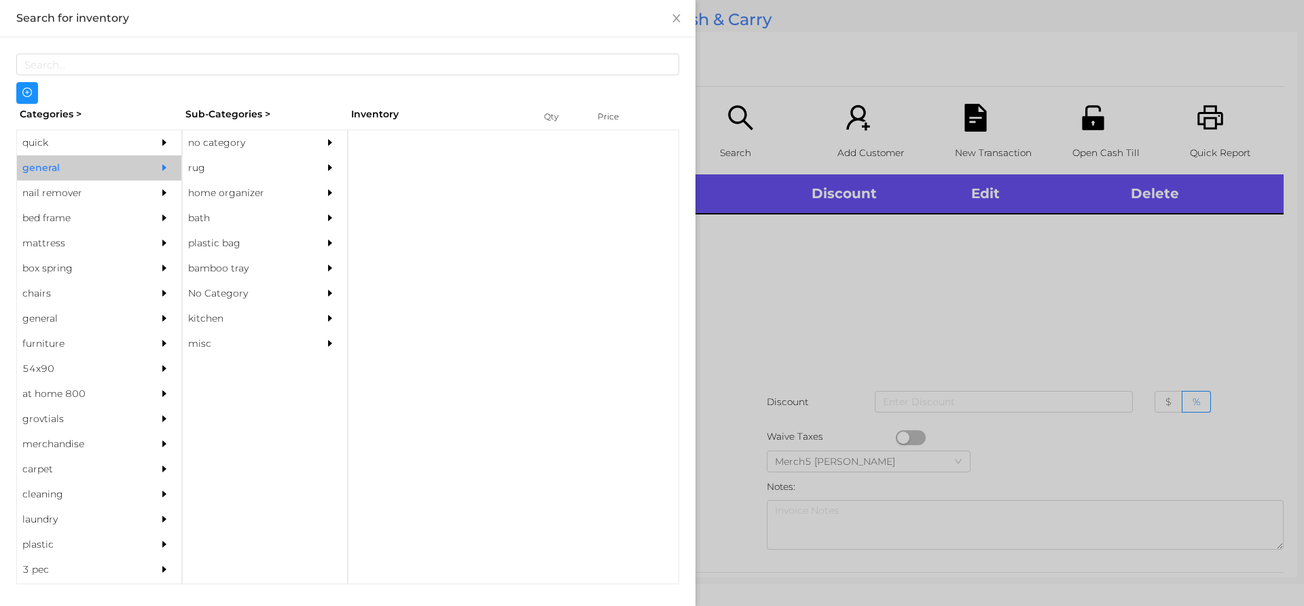
click at [313, 136] on div "no category" at bounding box center [265, 142] width 164 height 25
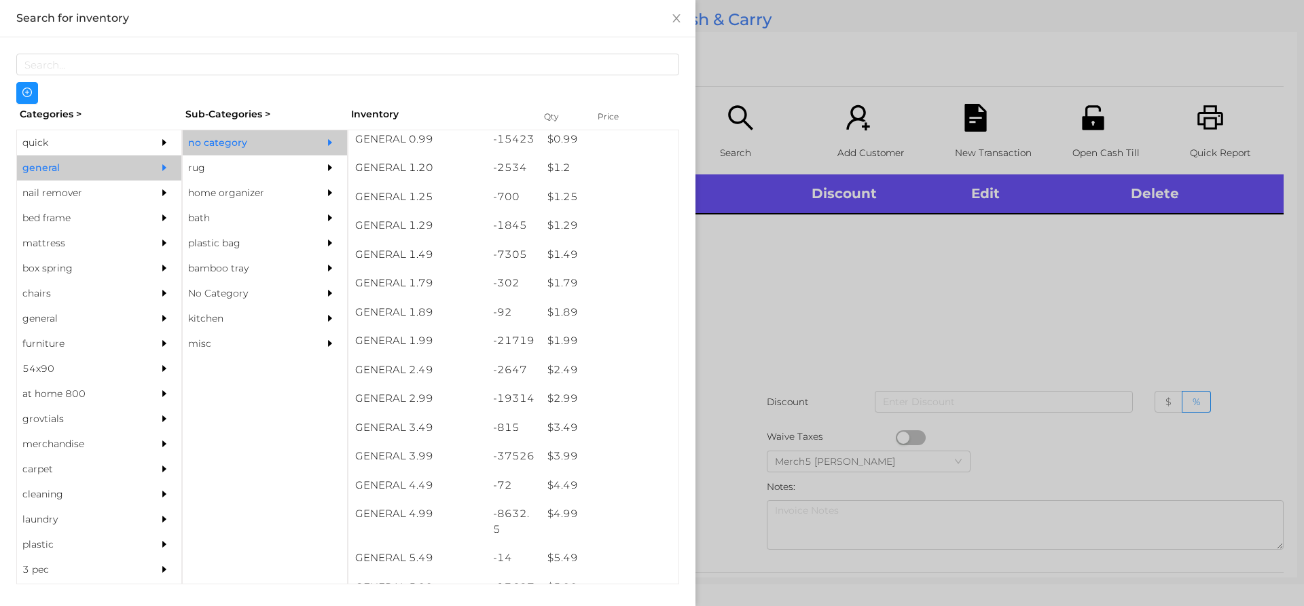
scroll to position [204, 0]
click at [927, 232] on div at bounding box center [652, 303] width 1304 height 606
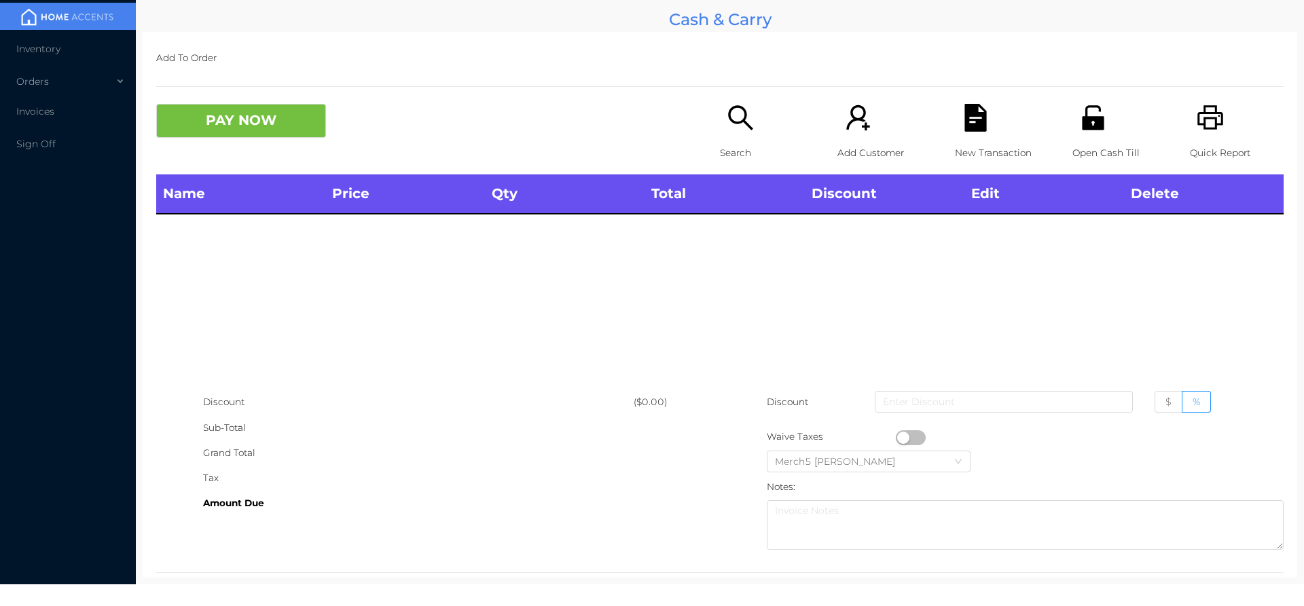
click at [747, 117] on icon "icon: search" at bounding box center [741, 118] width 28 height 28
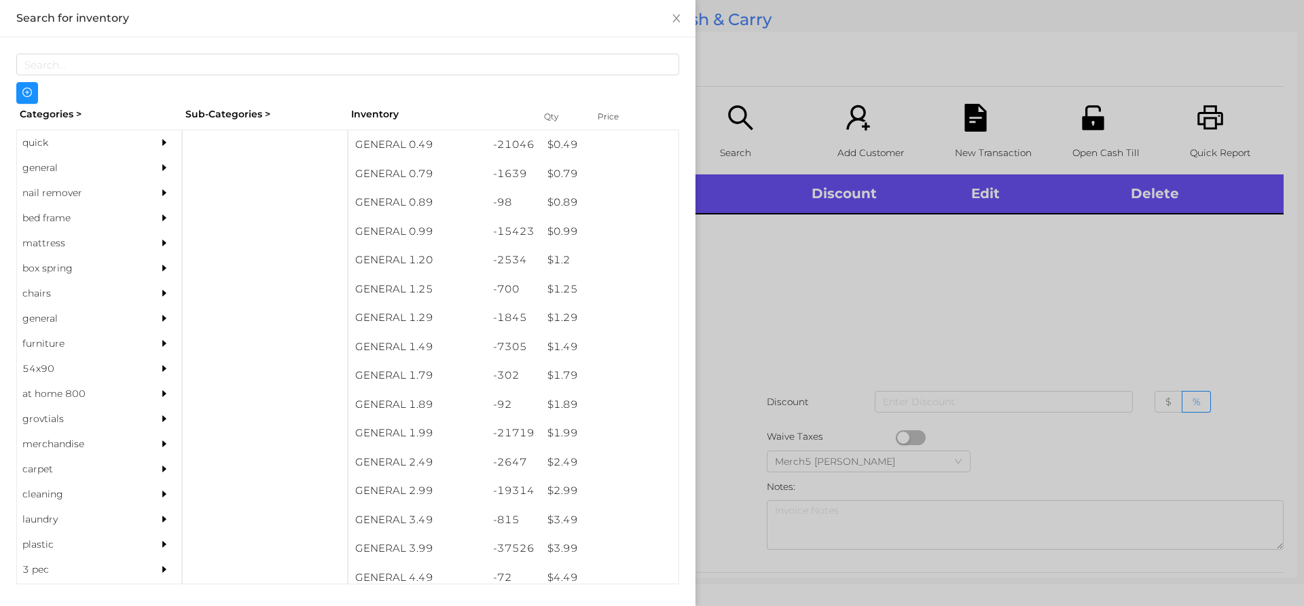
click at [1019, 273] on div at bounding box center [652, 303] width 1304 height 606
